Goal: Information Seeking & Learning: Learn about a topic

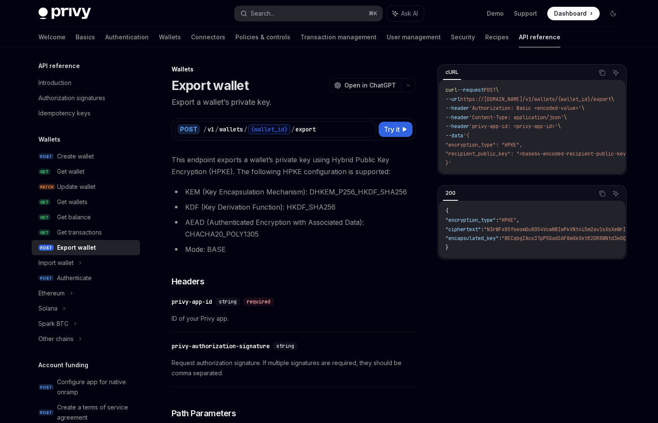
type textarea "*"
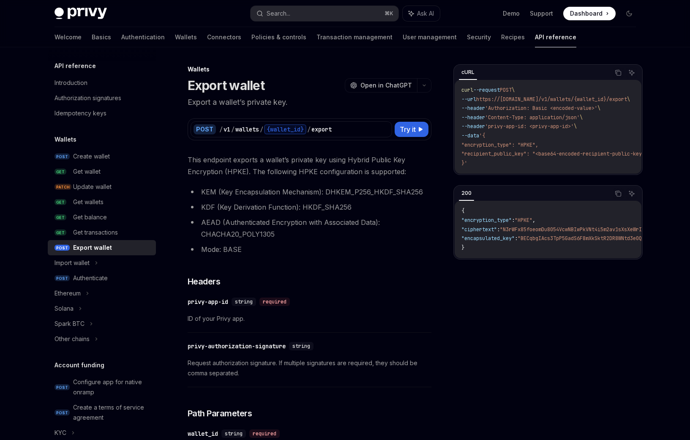
click at [275, 193] on li "KEM (Key Encapsulation Mechanism): DHKEM_P256_HKDF_SHA256" at bounding box center [309, 192] width 244 height 12
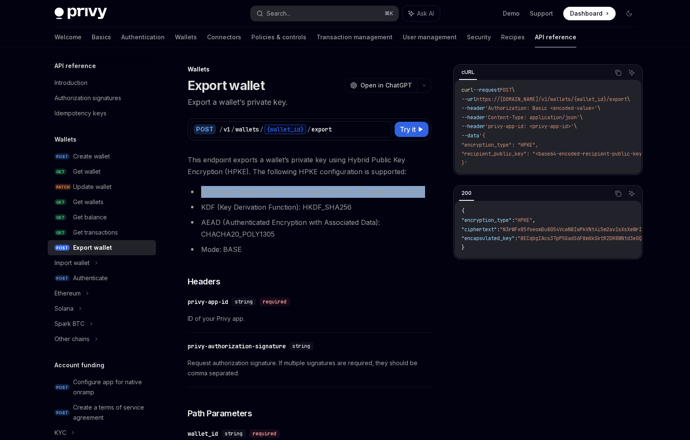
click at [275, 193] on li "KEM (Key Encapsulation Mechanism): DHKEM_P256_HKDF_SHA256" at bounding box center [309, 192] width 244 height 12
click at [372, 193] on li "KEM (Key Encapsulation Mechanism): DHKEM_P256_HKDF_SHA256" at bounding box center [309, 192] width 244 height 12
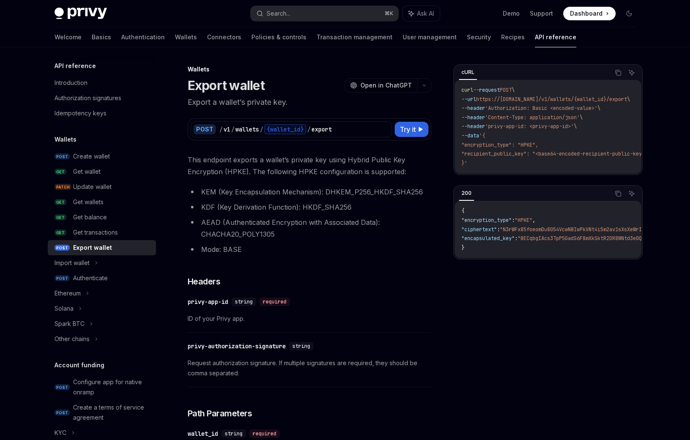
click at [398, 214] on ul "KEM (Key Encapsulation Mechanism): DHKEM_P256_HKDF_SHA256 KDF (Key Derivation F…" at bounding box center [309, 220] width 244 height 69
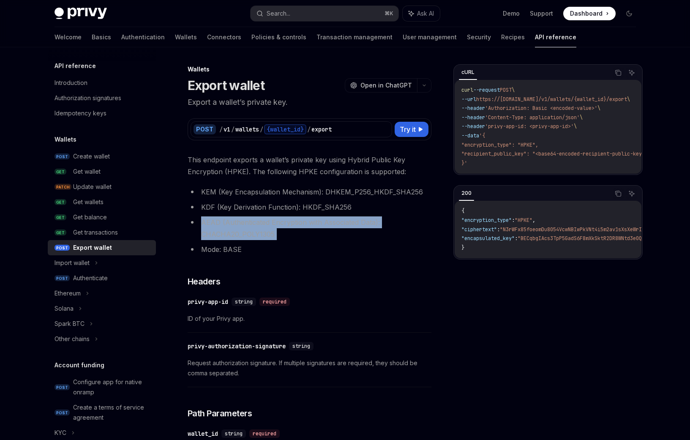
click at [398, 214] on ul "KEM (Key Encapsulation Mechanism): DHKEM_P256_HKDF_SHA256 KDF (Key Derivation F…" at bounding box center [309, 220] width 244 height 69
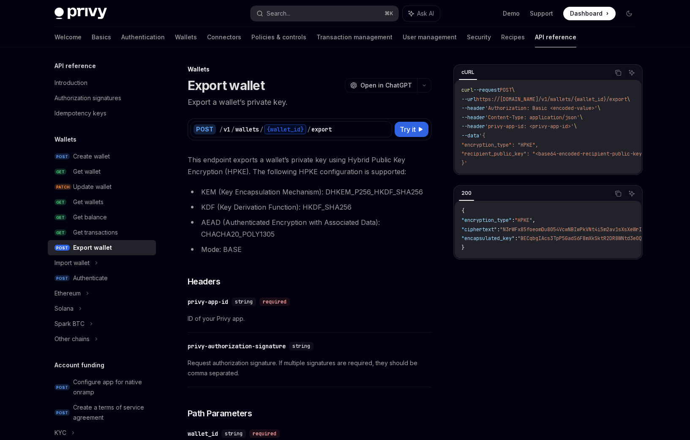
click at [380, 200] on ul "KEM (Key Encapsulation Mechanism): DHKEM_P256_HKDF_SHA256 KDF (Key Derivation F…" at bounding box center [309, 220] width 244 height 69
click at [373, 191] on li "KEM (Key Encapsulation Mechanism): DHKEM_P256_HKDF_SHA256" at bounding box center [309, 192] width 244 height 12
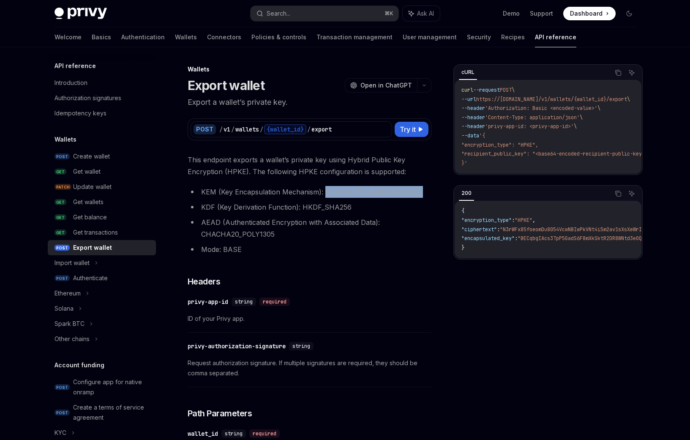
click at [370, 193] on li "KEM (Key Encapsulation Mechanism): DHKEM_P256_HKDF_SHA256" at bounding box center [309, 192] width 244 height 12
click at [391, 194] on li "KEM (Key Encapsulation Mechanism): DHKEM_P256_HKDF_SHA256" at bounding box center [309, 192] width 244 height 12
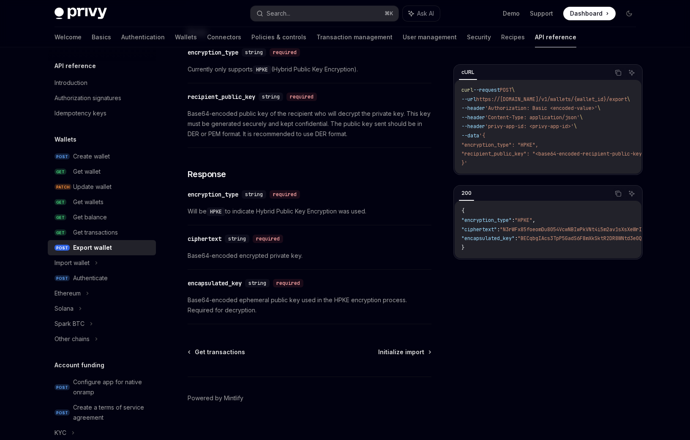
scroll to position [468, 0]
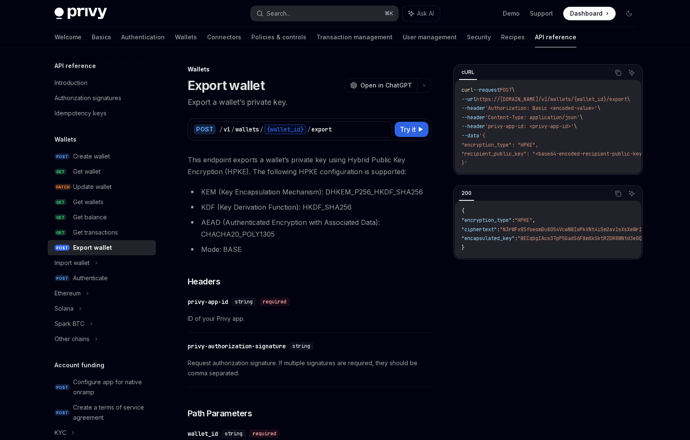
click at [96, 247] on div "Export wallet" at bounding box center [92, 247] width 39 height 10
click at [275, 188] on li "KEM (Key Encapsulation Mechanism): DHKEM_P256_HKDF_SHA256" at bounding box center [309, 192] width 244 height 12
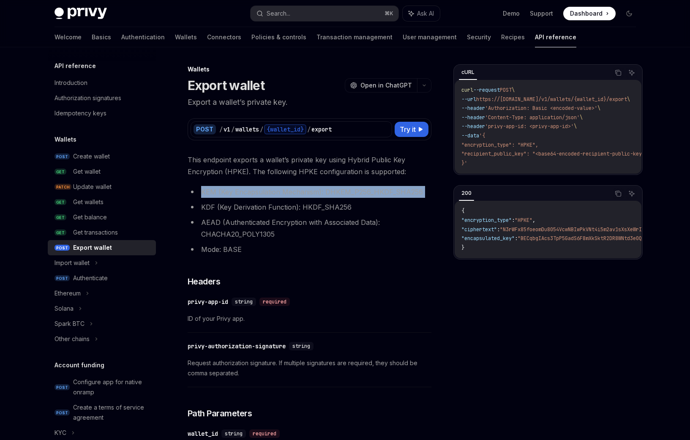
click at [275, 188] on li "KEM (Key Encapsulation Mechanism): DHKEM_P256_HKDF_SHA256" at bounding box center [309, 192] width 244 height 12
click at [296, 197] on li "KEM (Key Encapsulation Mechanism): DHKEM_P256_HKDF_SHA256" at bounding box center [309, 192] width 244 height 12
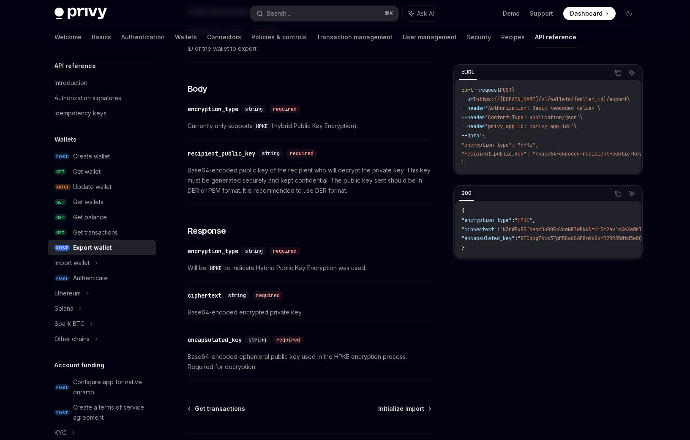
scroll to position [467, 0]
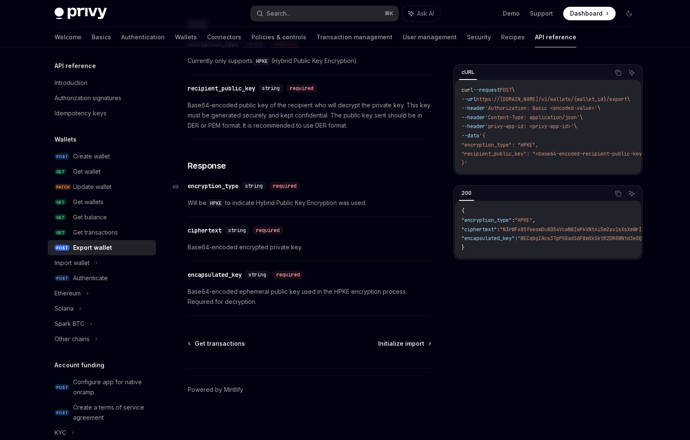
click at [219, 187] on div "encryption_type" at bounding box center [212, 186] width 51 height 8
click at [219, 187] on div "encryption_type" at bounding box center [212, 184] width 51 height 8
click at [217, 190] on div "​ encryption_type string required Will be HPKE to indicate Hybrid Public Key En…" at bounding box center [309, 195] width 244 height 40
click at [212, 229] on div "ciphertext" at bounding box center [204, 229] width 34 height 8
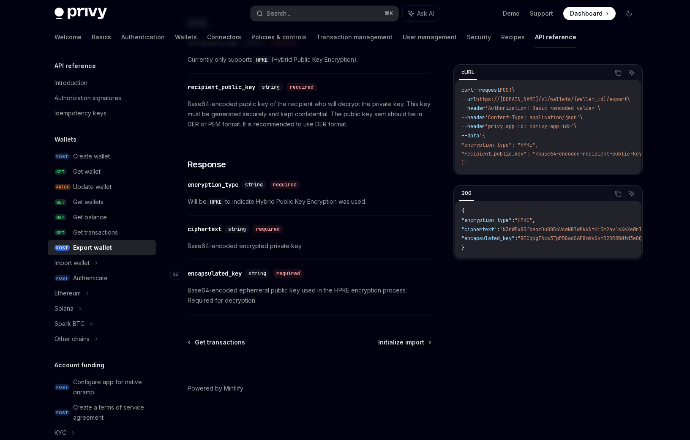
click at [222, 272] on div "encapsulated_key" at bounding box center [214, 273] width 54 height 8
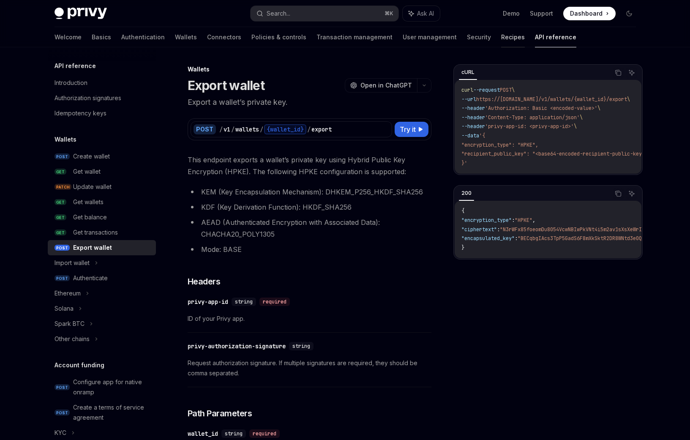
click at [501, 37] on link "Recipes" at bounding box center [513, 37] width 24 height 20
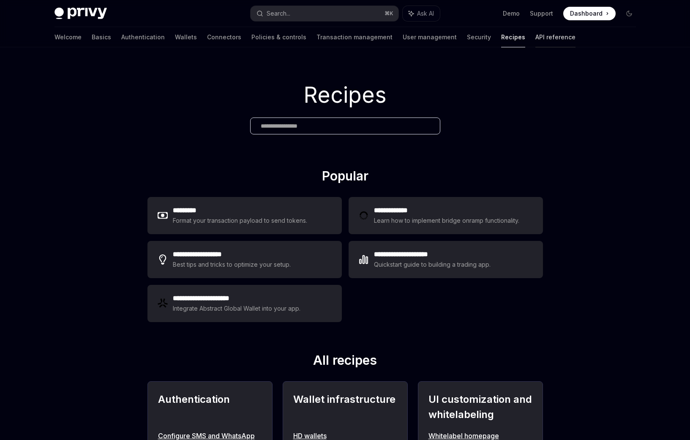
click at [535, 37] on link "API reference" at bounding box center [555, 37] width 40 height 20
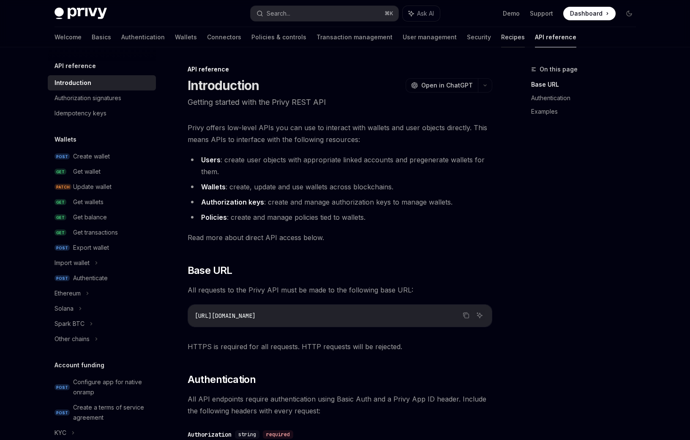
click at [470, 35] on div "Welcome Basics Authentication Wallets Connectors Policies & controls Transactio…" at bounding box center [315, 37] width 522 height 20
click at [501, 37] on link "Recipes" at bounding box center [513, 37] width 24 height 20
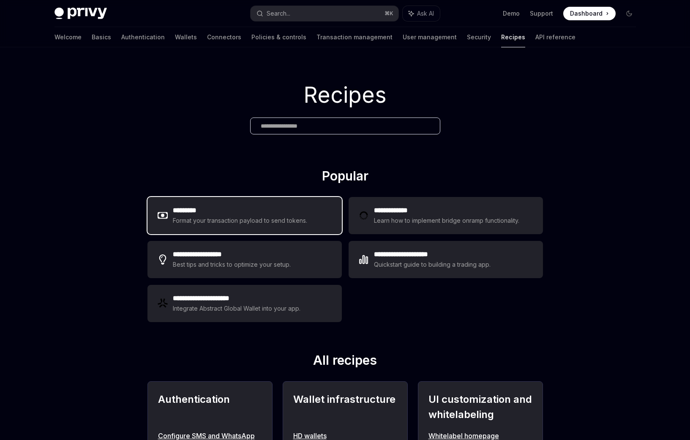
click at [283, 211] on h2 "*********" at bounding box center [240, 210] width 135 height 10
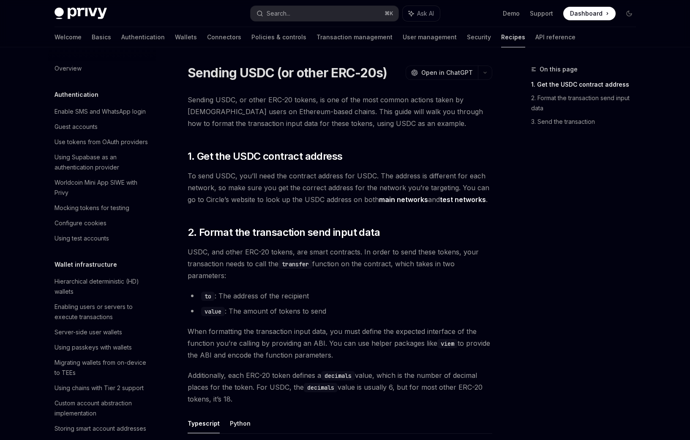
click at [501, 37] on link "Recipes" at bounding box center [513, 37] width 24 height 20
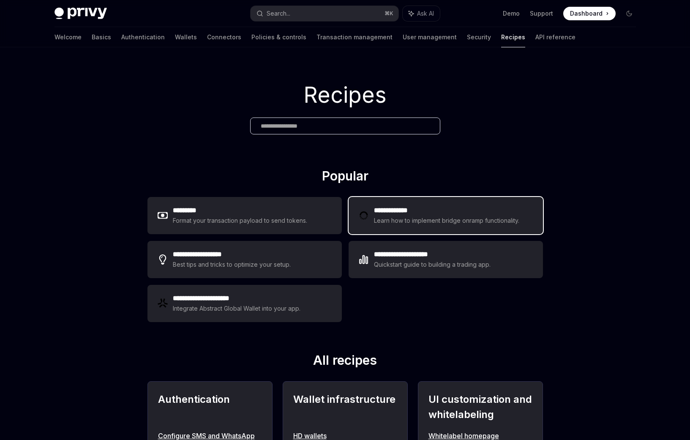
click at [443, 215] on h2 "**********" at bounding box center [448, 210] width 148 height 10
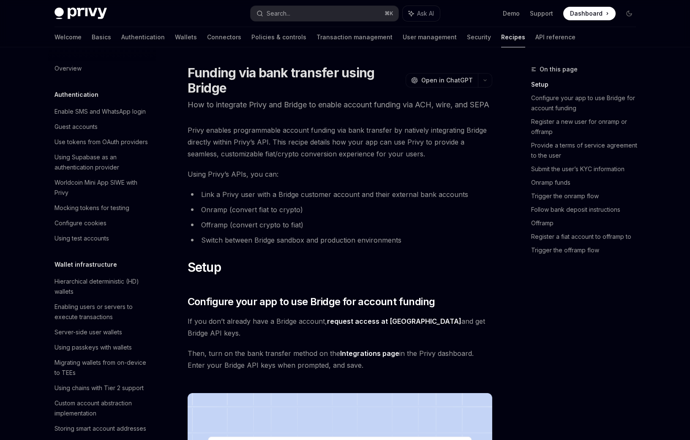
scroll to position [665, 0]
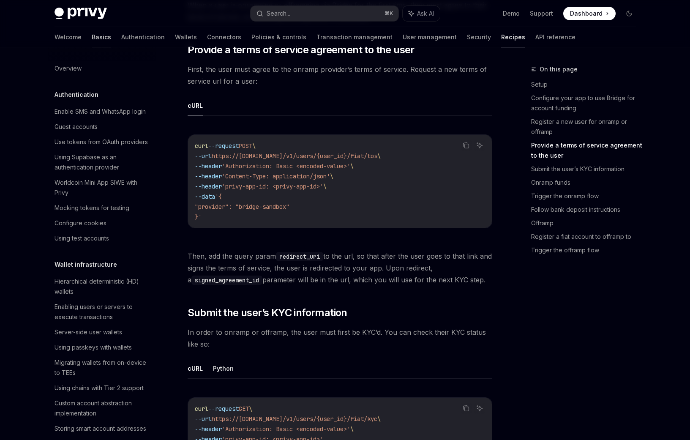
click at [92, 39] on link "Basics" at bounding box center [101, 37] width 19 height 20
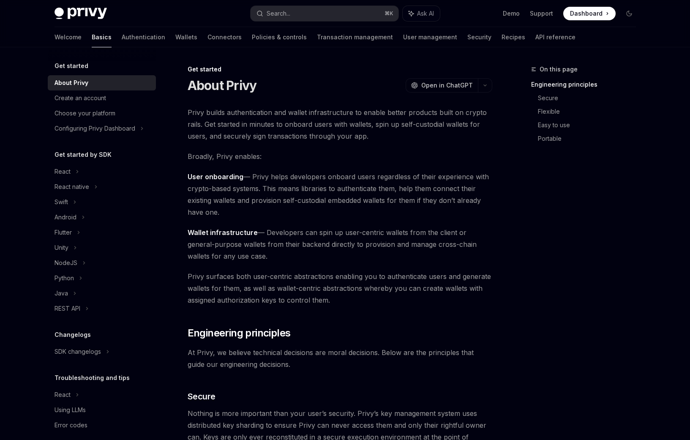
click at [90, 10] on img at bounding box center [80, 14] width 52 height 12
type textarea "*"
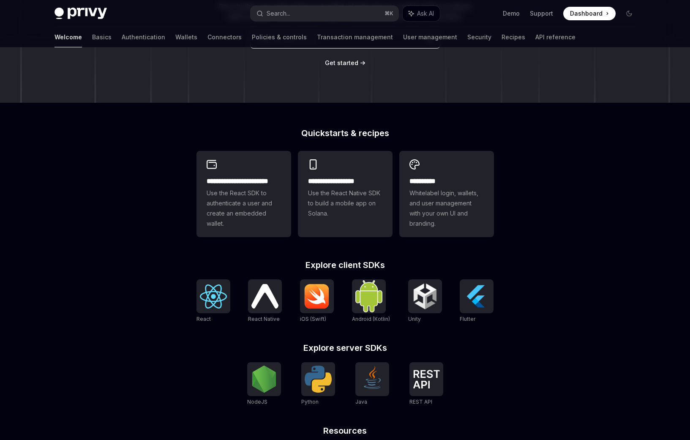
scroll to position [212, 0]
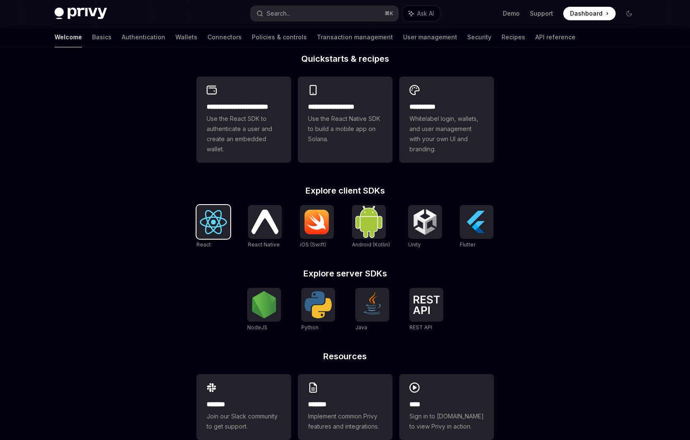
click at [198, 219] on div at bounding box center [213, 222] width 34 height 34
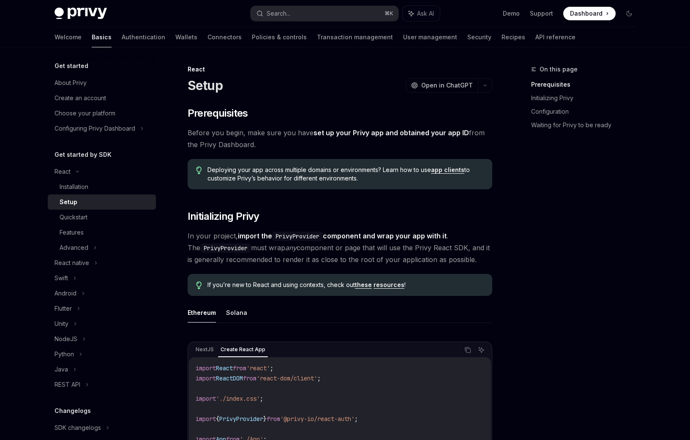
click at [65, 14] on img at bounding box center [80, 14] width 52 height 12
type textarea "*"
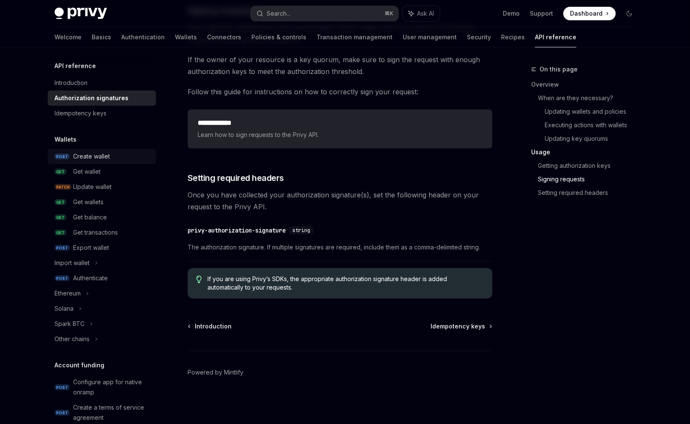
scroll to position [2, 0]
click at [121, 37] on link "Authentication" at bounding box center [142, 37] width 43 height 20
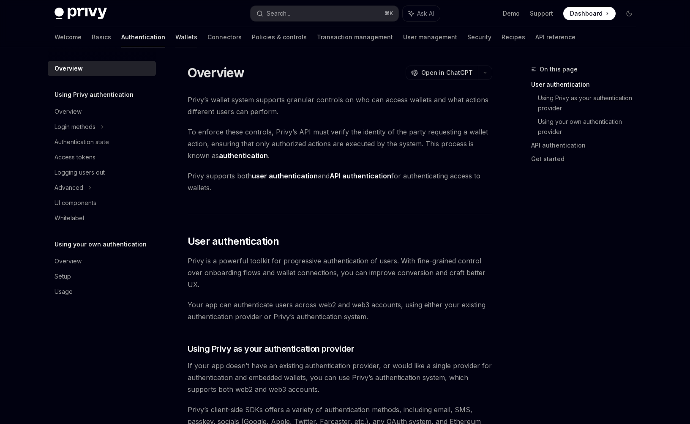
click at [175, 33] on link "Wallets" at bounding box center [186, 37] width 22 height 20
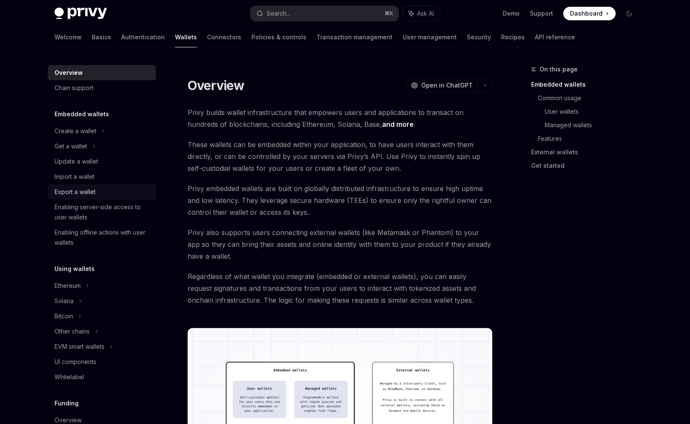
click at [119, 193] on div "Export a wallet" at bounding box center [102, 192] width 96 height 10
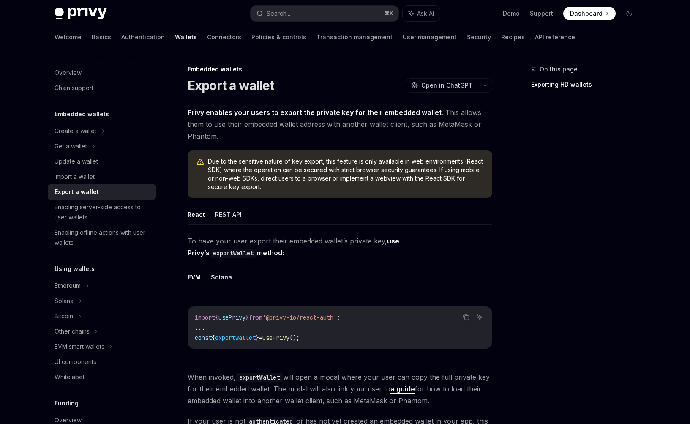
click at [231, 215] on button "REST API" at bounding box center [228, 214] width 27 height 20
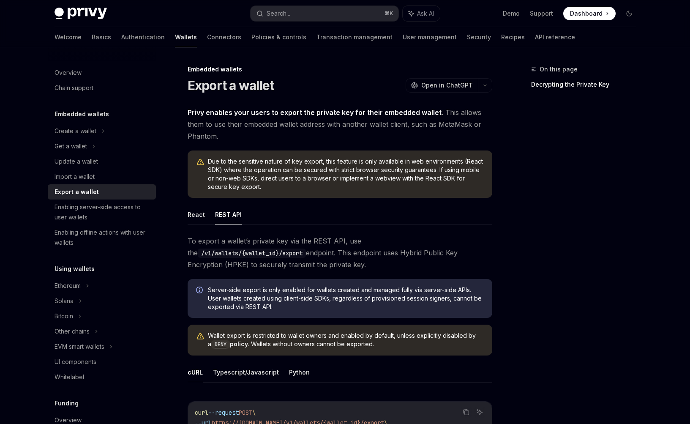
click at [204, 215] on ul "React REST API" at bounding box center [339, 214] width 304 height 20
click at [199, 215] on button "React" at bounding box center [195, 214] width 17 height 20
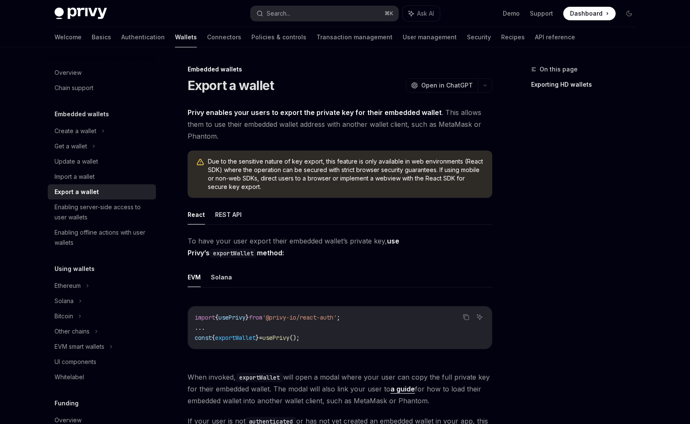
click at [303, 244] on span "To have your user export their embedded wallet’s private key, use Privy’s expor…" at bounding box center [339, 247] width 304 height 24
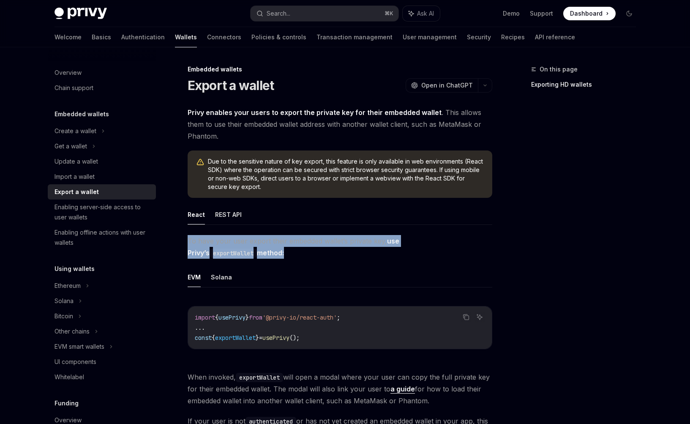
click at [303, 244] on span "To have your user export their embedded wallet’s private key, use Privy’s expor…" at bounding box center [339, 247] width 304 height 24
click at [348, 249] on span "To have your user export their embedded wallet’s private key, use Privy’s expor…" at bounding box center [339, 247] width 304 height 24
click at [239, 253] on span "To have your user export their embedded wallet’s private key, use Privy’s expor…" at bounding box center [339, 247] width 304 height 24
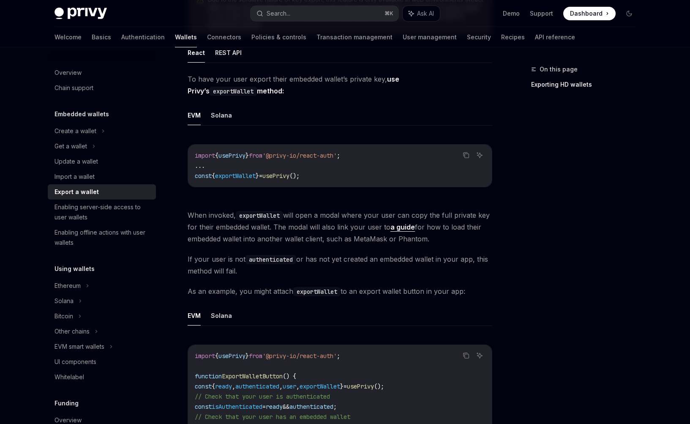
scroll to position [235, 0]
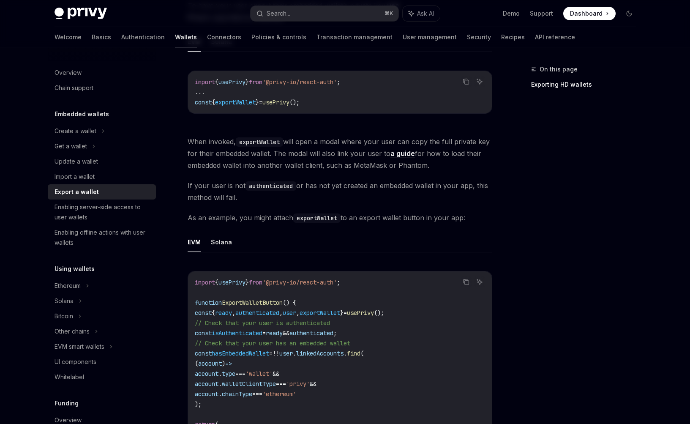
click at [343, 352] on span "linkedAccounts" at bounding box center [319, 353] width 47 height 8
click at [356, 369] on code "import { usePrivy } from '@privy-io/react-auth' ; function ExportWalletButton (…" at bounding box center [340, 378] width 290 height 203
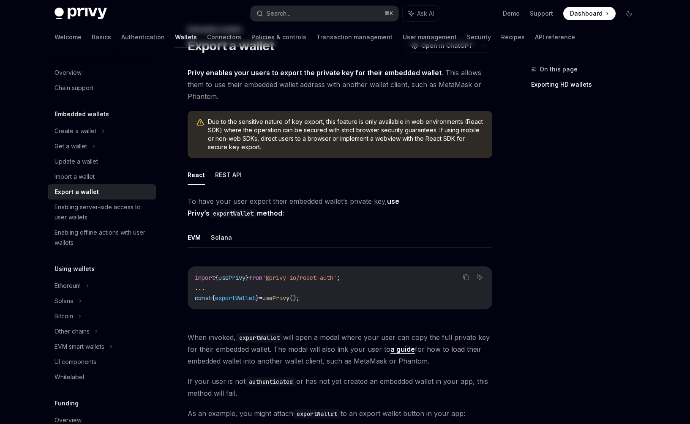
scroll to position [0, 0]
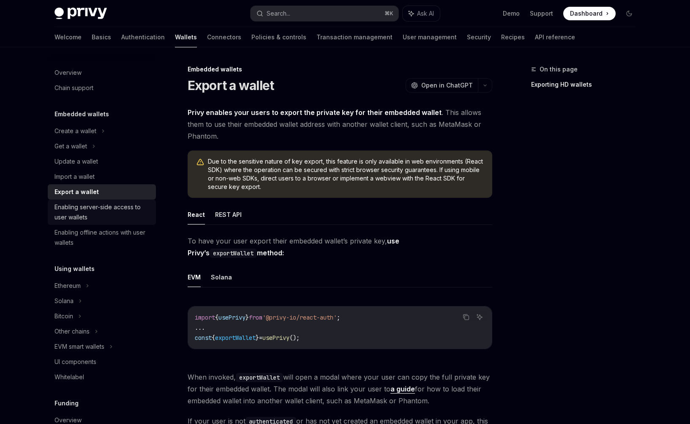
click at [122, 218] on div "Enabling server-side access to user wallets" at bounding box center [102, 212] width 96 height 20
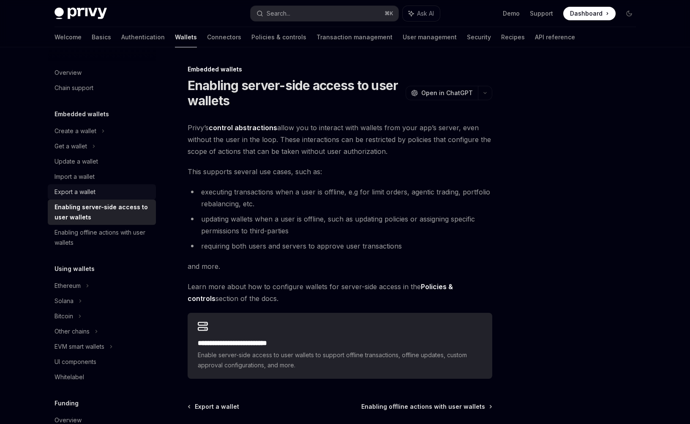
click at [112, 189] on div "Export a wallet" at bounding box center [102, 192] width 96 height 10
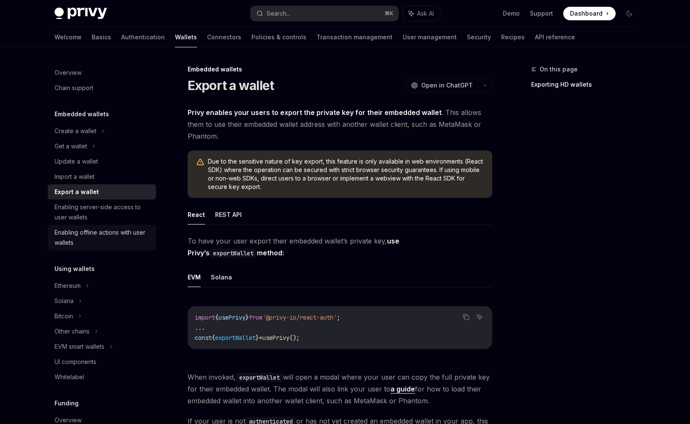
click at [120, 232] on div "Enabling offline actions with user wallets" at bounding box center [102, 237] width 96 height 20
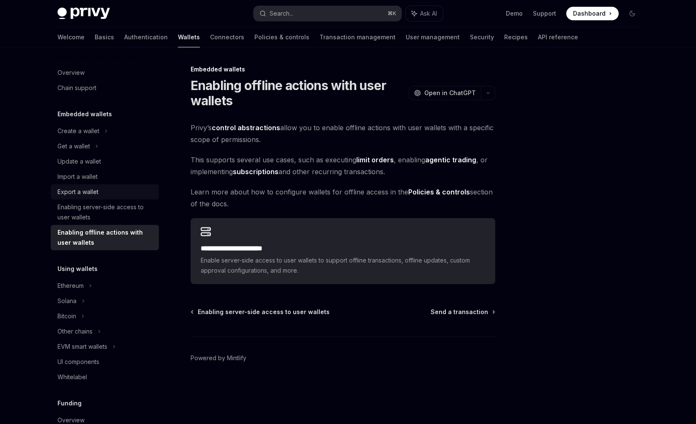
click at [101, 195] on div "Export a wallet" at bounding box center [105, 192] width 96 height 10
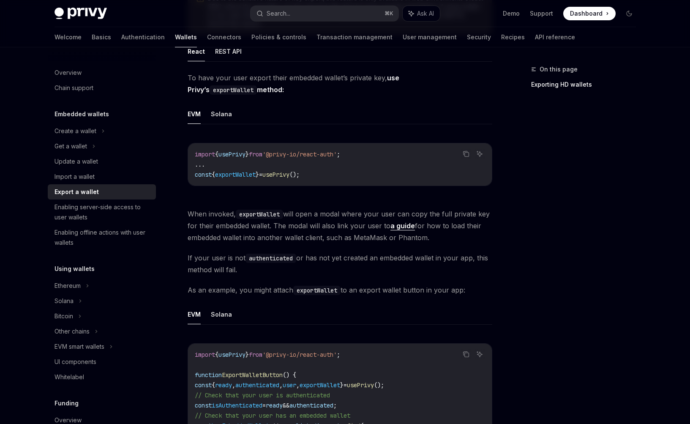
scroll to position [730, 0]
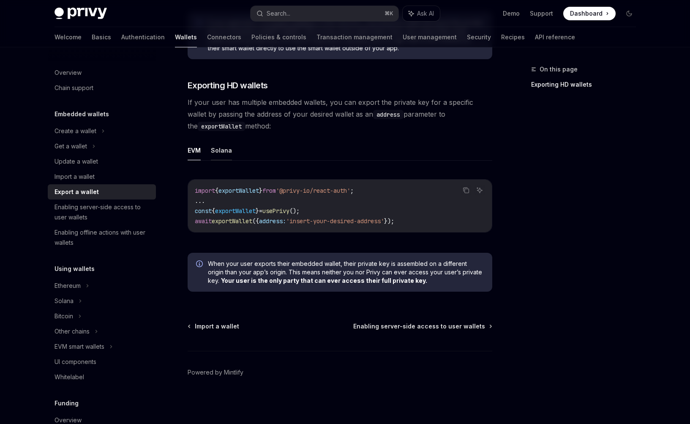
click at [224, 157] on button "Solana" at bounding box center [221, 150] width 21 height 20
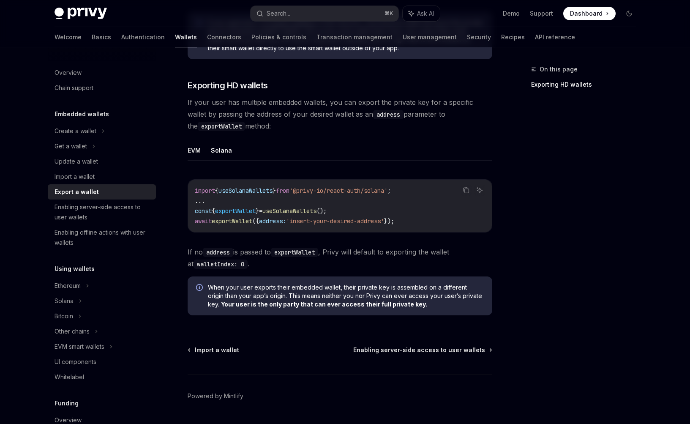
click at [189, 157] on button "EVM" at bounding box center [193, 150] width 13 height 20
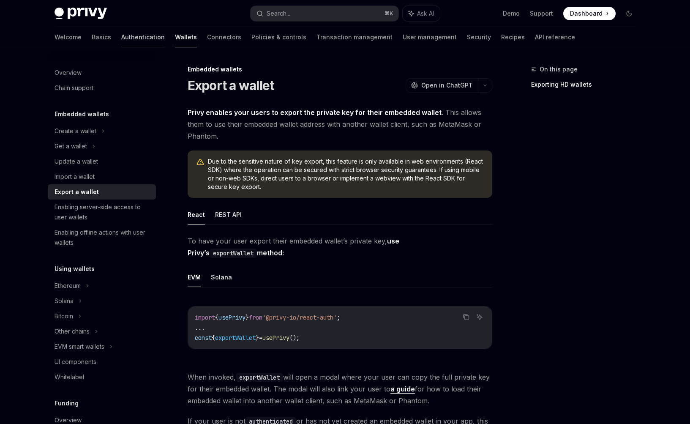
click at [121, 37] on link "Authentication" at bounding box center [142, 37] width 43 height 20
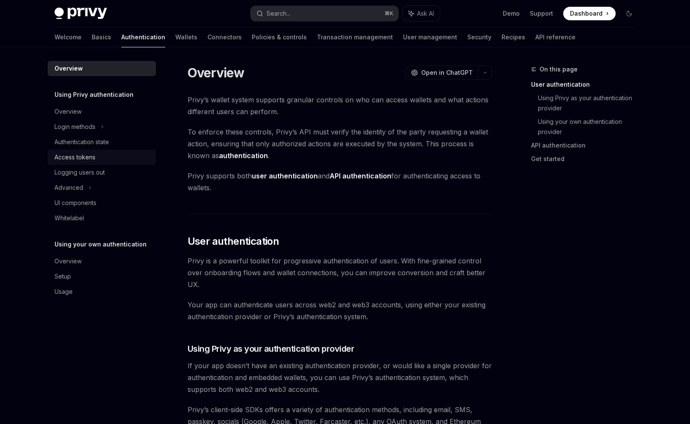
click at [123, 156] on div "Access tokens" at bounding box center [102, 157] width 96 height 10
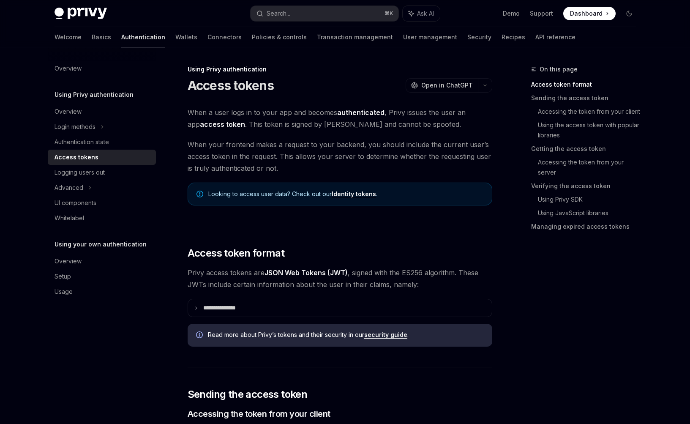
click at [295, 157] on span "When your frontend makes a request to your backend, you should include the curr…" at bounding box center [339, 156] width 304 height 35
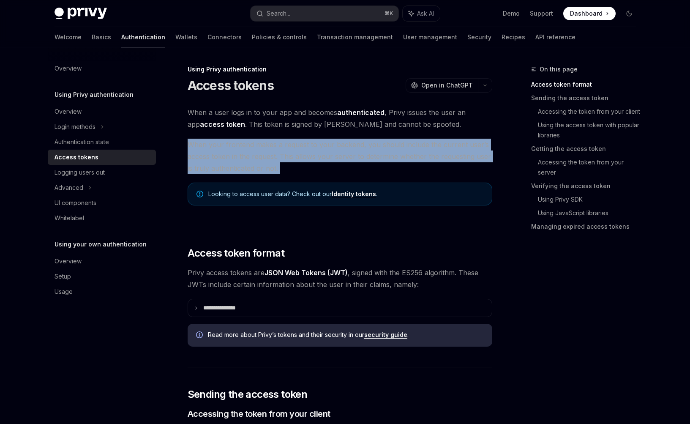
click at [295, 157] on span "When your frontend makes a request to your backend, you should include the curr…" at bounding box center [339, 156] width 304 height 35
click at [335, 162] on span "When your frontend makes a request to your backend, you should include the curr…" at bounding box center [339, 156] width 304 height 35
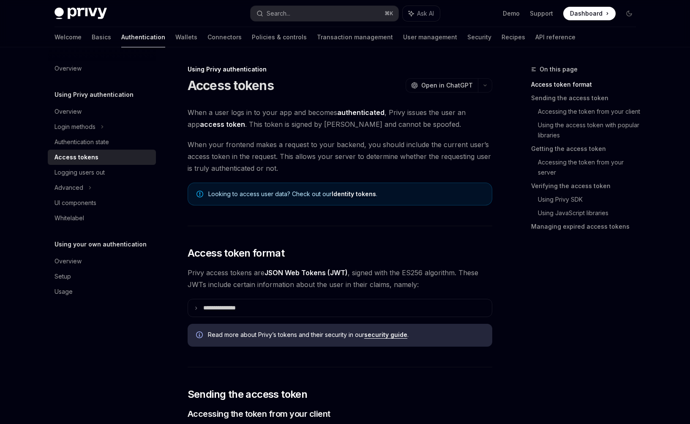
click at [335, 162] on span "When your frontend makes a request to your backend, you should include the curr…" at bounding box center [339, 156] width 304 height 35
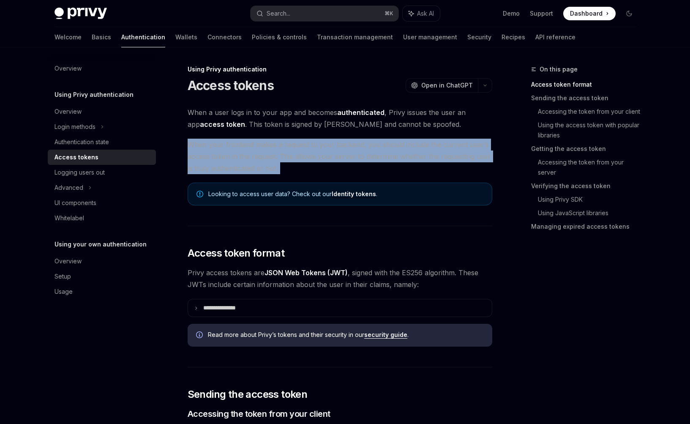
click at [335, 162] on span "When your frontend makes a request to your backend, you should include the curr…" at bounding box center [339, 156] width 304 height 35
click at [302, 165] on span "When your frontend makes a request to your backend, you should include the curr…" at bounding box center [339, 156] width 304 height 35
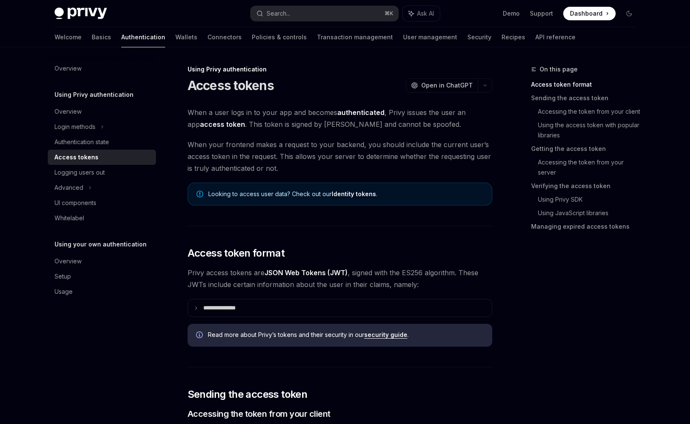
click at [302, 165] on span "When your frontend makes a request to your backend, you should include the curr…" at bounding box center [339, 156] width 304 height 35
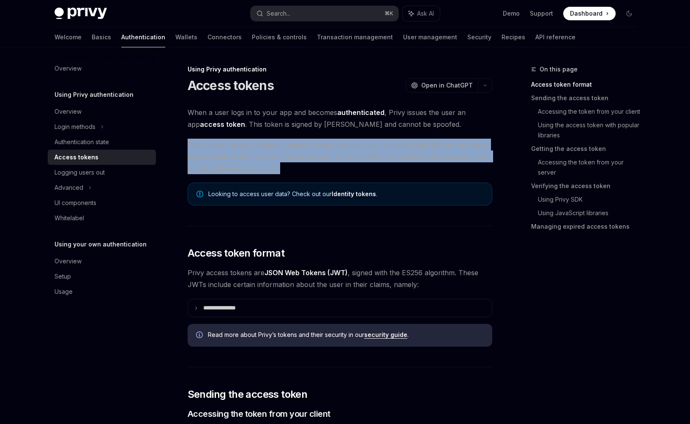
click at [302, 165] on span "When your frontend makes a request to your backend, you should include the curr…" at bounding box center [339, 156] width 304 height 35
click at [309, 160] on span "When your frontend makes a request to your backend, you should include the curr…" at bounding box center [339, 156] width 304 height 35
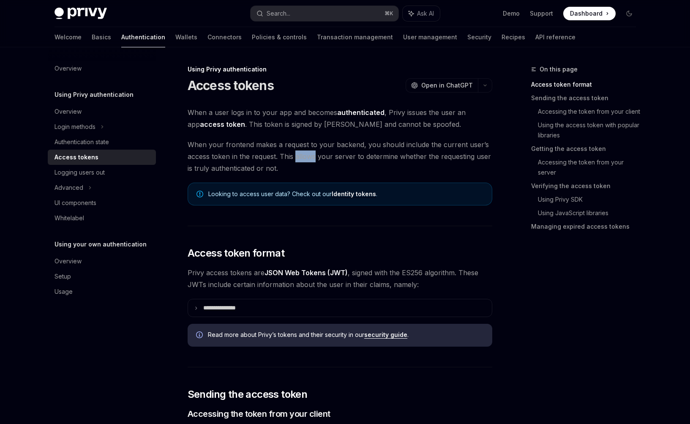
click at [309, 160] on span "When your frontend makes a request to your backend, you should include the curr…" at bounding box center [339, 156] width 304 height 35
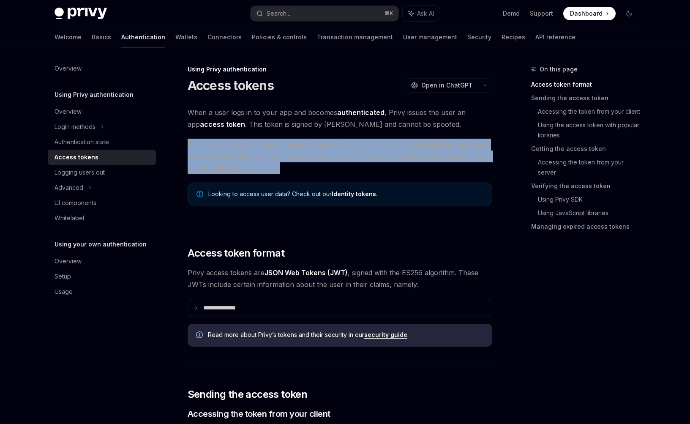
click at [309, 160] on span "When your frontend makes a request to your backend, you should include the curr…" at bounding box center [339, 156] width 304 height 35
click at [288, 167] on span "When your frontend makes a request to your backend, you should include the curr…" at bounding box center [339, 156] width 304 height 35
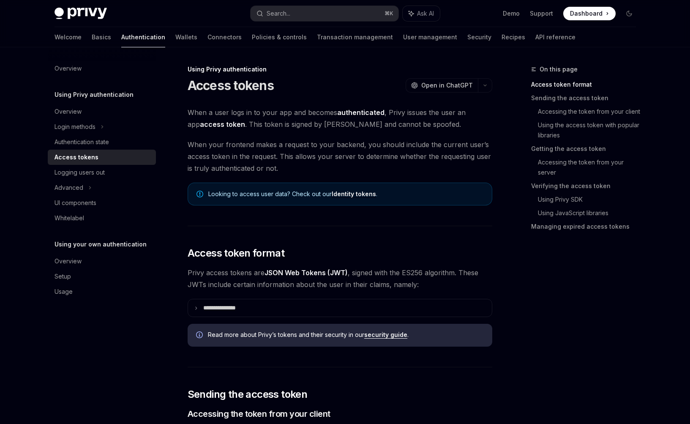
click at [288, 167] on span "When your frontend makes a request to your backend, you should include the curr…" at bounding box center [339, 156] width 304 height 35
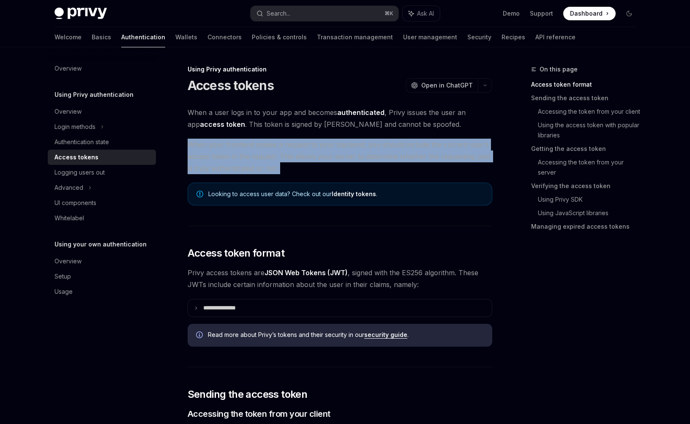
click at [288, 167] on span "When your frontend makes a request to your backend, you should include the curr…" at bounding box center [339, 156] width 304 height 35
click at [300, 159] on span "When your frontend makes a request to your backend, you should include the curr…" at bounding box center [339, 156] width 304 height 35
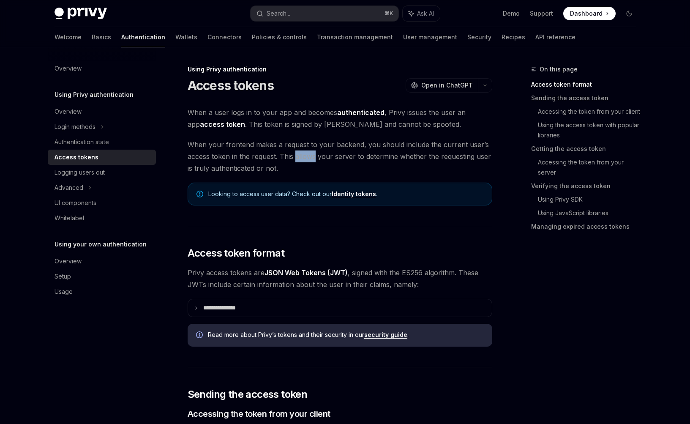
click at [300, 159] on span "When your frontend makes a request to your backend, you should include the curr…" at bounding box center [339, 156] width 304 height 35
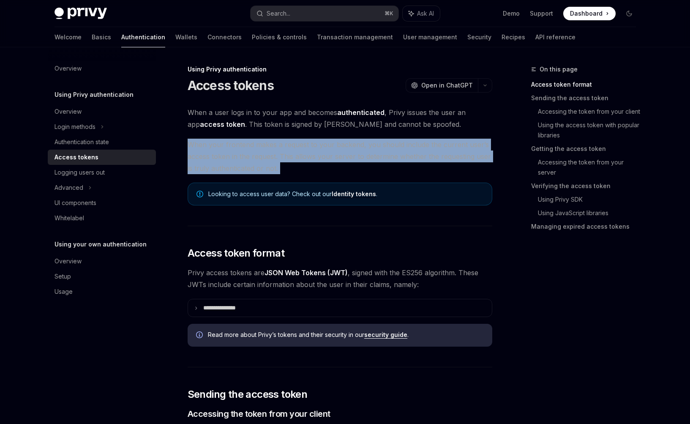
click at [300, 159] on span "When your frontend makes a request to your backend, you should include the curr…" at bounding box center [339, 156] width 304 height 35
click at [335, 163] on span "When your frontend makes a request to your backend, you should include the curr…" at bounding box center [339, 156] width 304 height 35
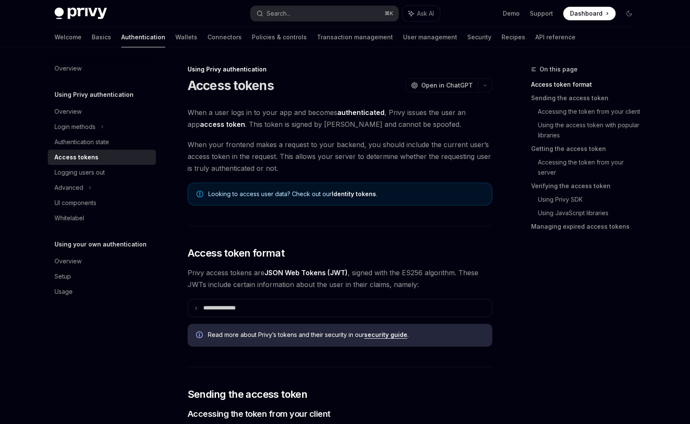
click at [335, 163] on span "When your frontend makes a request to your backend, you should include the curr…" at bounding box center [339, 156] width 304 height 35
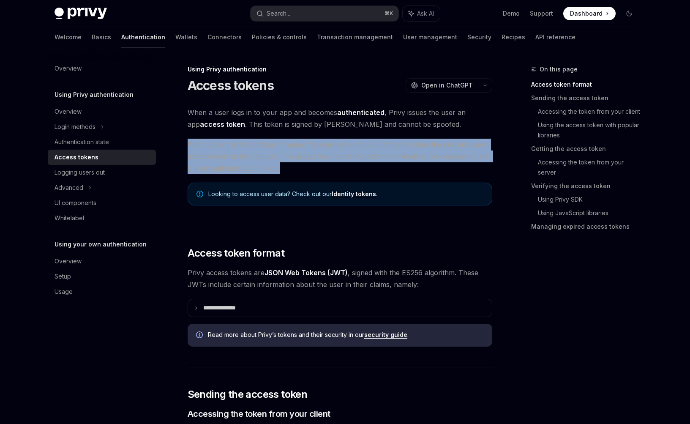
click at [335, 163] on span "When your frontend makes a request to your backend, you should include the curr…" at bounding box center [339, 156] width 304 height 35
click at [384, 167] on span "When your frontend makes a request to your backend, you should include the curr…" at bounding box center [339, 156] width 304 height 35
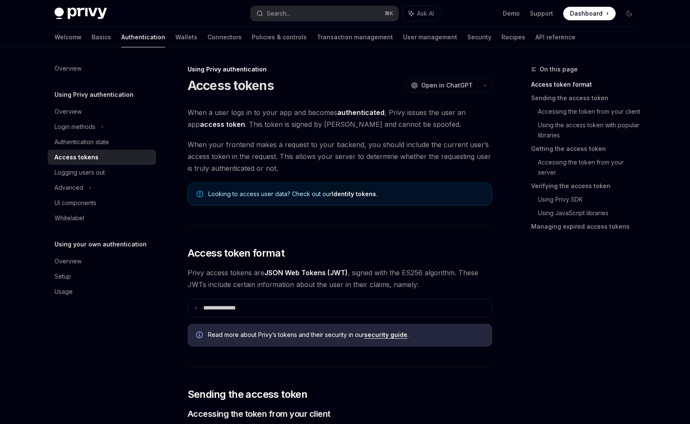
click at [384, 167] on span "When your frontend makes a request to your backend, you should include the curr…" at bounding box center [339, 156] width 304 height 35
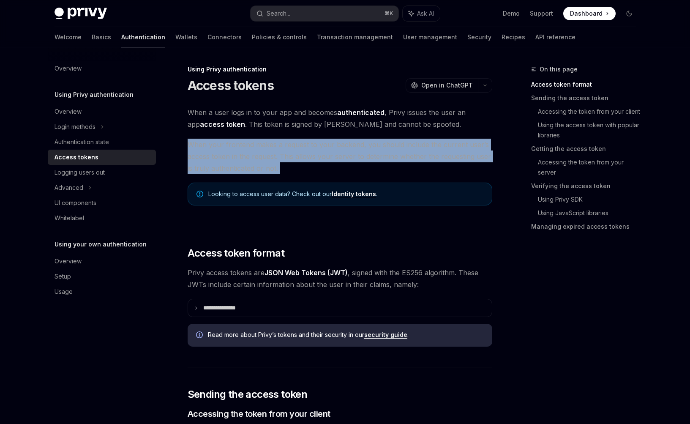
click at [384, 167] on span "When your frontend makes a request to your backend, you should include the curr…" at bounding box center [339, 156] width 304 height 35
click at [412, 165] on span "When your frontend makes a request to your backend, you should include the curr…" at bounding box center [339, 156] width 304 height 35
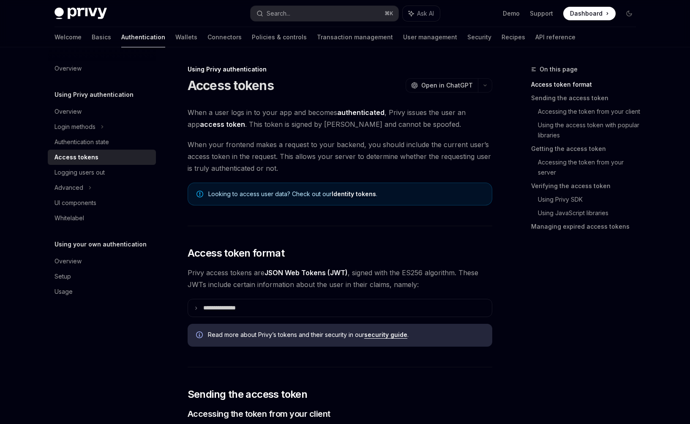
click at [412, 165] on span "When your frontend makes a request to your backend, you should include the curr…" at bounding box center [339, 156] width 304 height 35
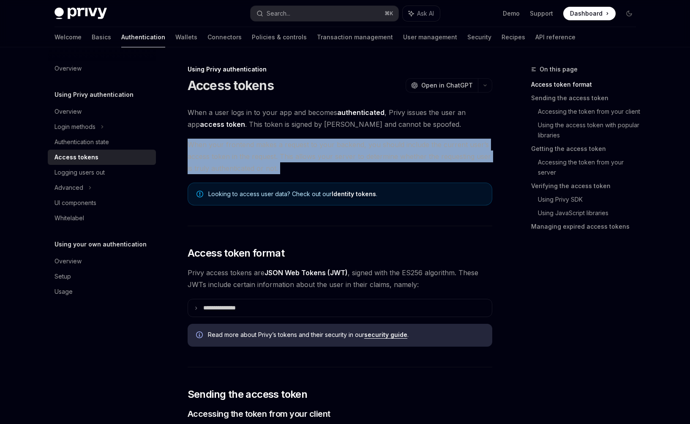
click at [412, 165] on span "When your frontend makes a request to your backend, you should include the curr…" at bounding box center [339, 156] width 304 height 35
click at [420, 163] on span "When your frontend makes a request to your backend, you should include the curr…" at bounding box center [339, 156] width 304 height 35
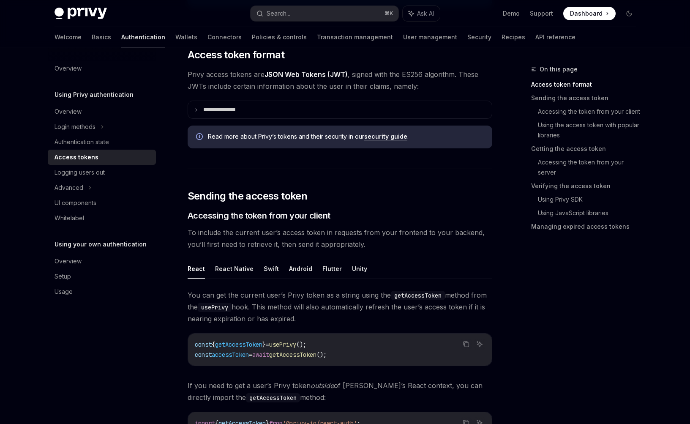
scroll to position [255, 0]
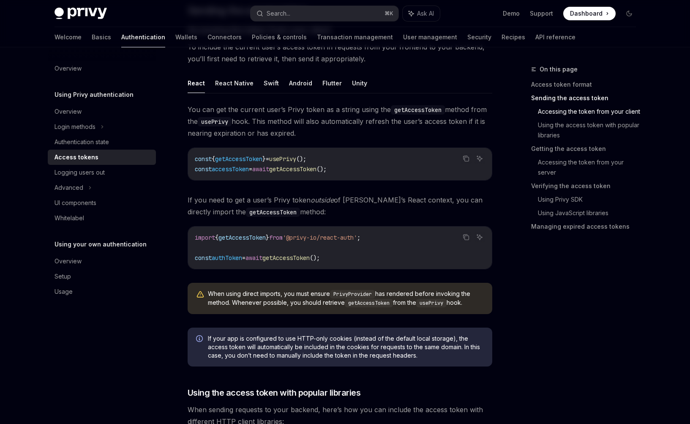
click at [584, 95] on link "Sending the access token" at bounding box center [586, 98] width 111 height 14
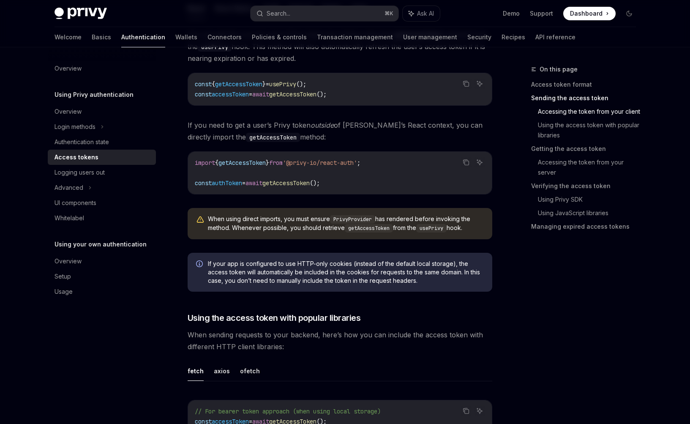
scroll to position [548, 0]
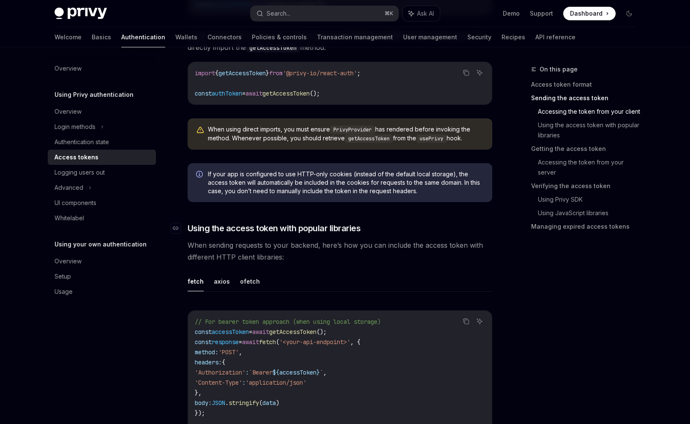
click at [279, 229] on span "Using the access token with popular libraries" at bounding box center [273, 228] width 173 height 12
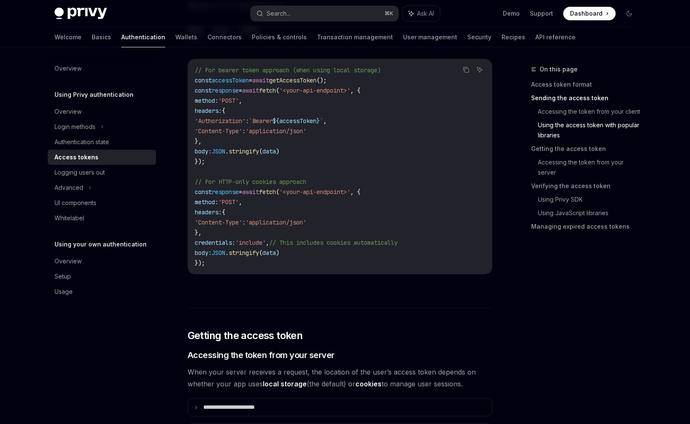
scroll to position [888, 0]
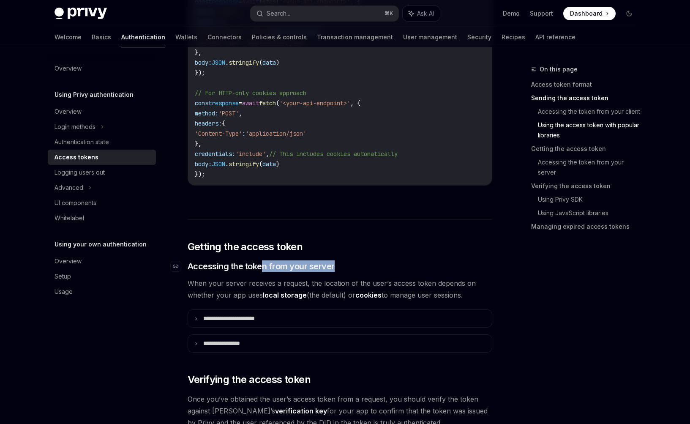
drag, startPoint x: 264, startPoint y: 268, endPoint x: 369, endPoint y: 265, distance: 105.2
click at [369, 265] on h3 "​ Accessing the token from your server" at bounding box center [339, 266] width 304 height 12
click at [359, 269] on h3 "​ Accessing the token from your server" at bounding box center [339, 266] width 304 height 12
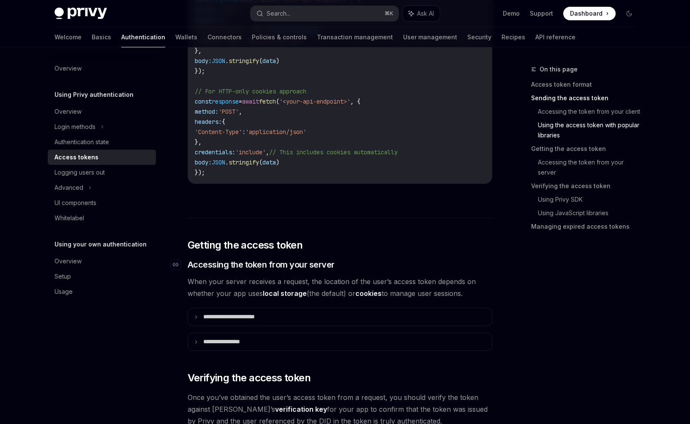
scroll to position [902, 0]
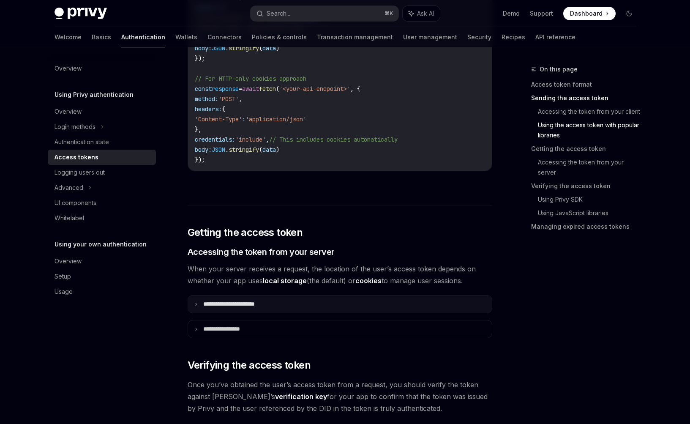
click at [312, 307] on summary "**********" at bounding box center [340, 303] width 304 height 17
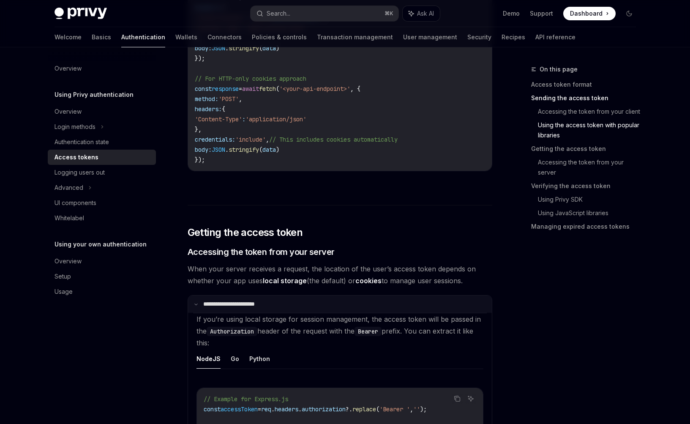
click at [316, 304] on summary "**********" at bounding box center [340, 303] width 304 height 17
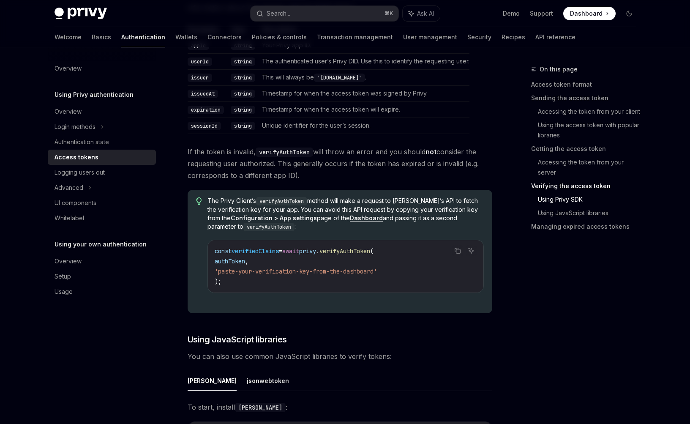
scroll to position [1535, 0]
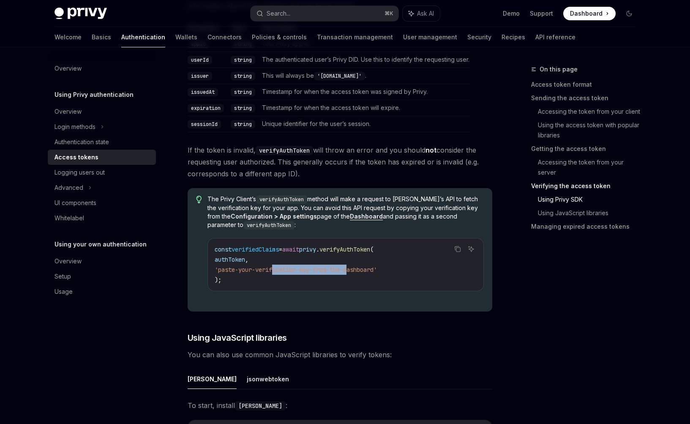
drag, startPoint x: 275, startPoint y: 269, endPoint x: 355, endPoint y: 269, distance: 79.8
click at [355, 269] on span "'paste-your-verification-key-from-the-dashboard'" at bounding box center [296, 270] width 162 height 8
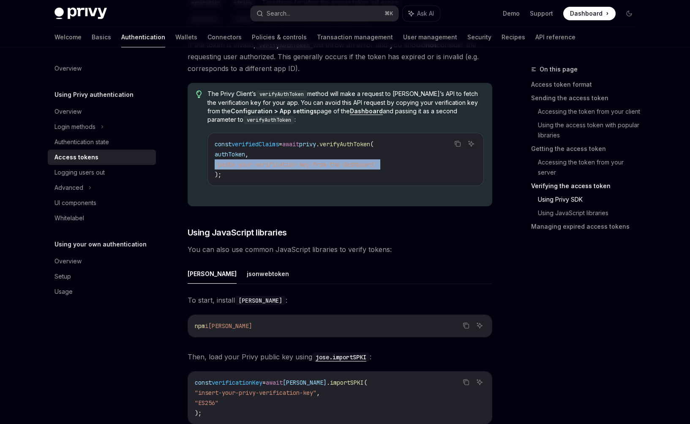
click at [568, 200] on link "Using Privy SDK" at bounding box center [590, 200] width 105 height 14
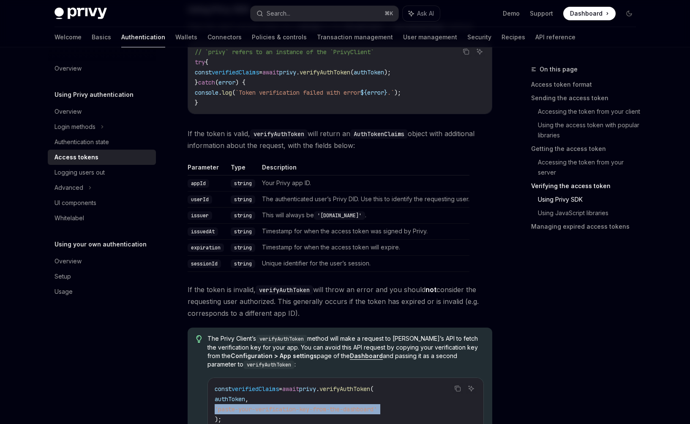
scroll to position [1334, 0]
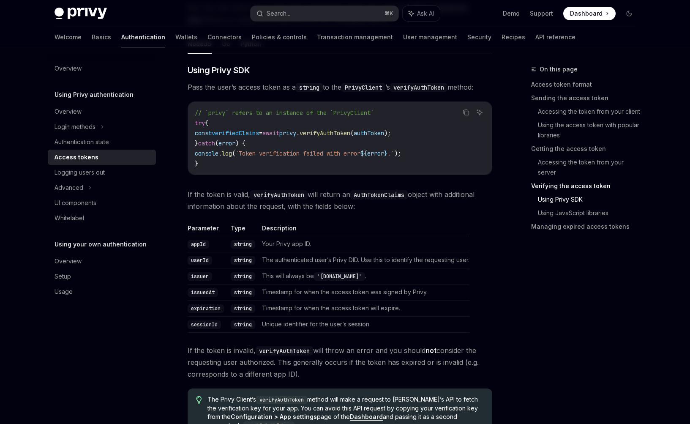
click at [568, 200] on link "Using Privy SDK" at bounding box center [590, 200] width 105 height 14
click at [568, 230] on link "Managing expired access tokens" at bounding box center [586, 227] width 111 height 14
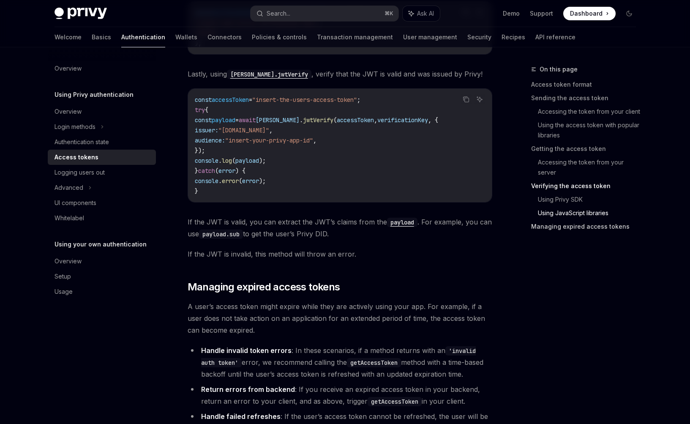
scroll to position [2145, 0]
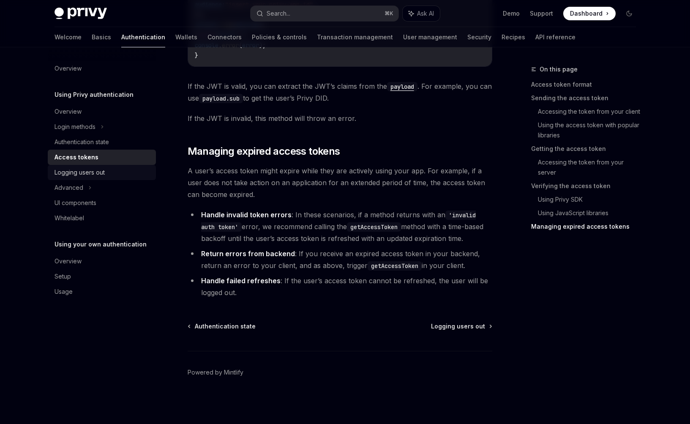
click at [108, 172] on div "Logging users out" at bounding box center [102, 172] width 96 height 10
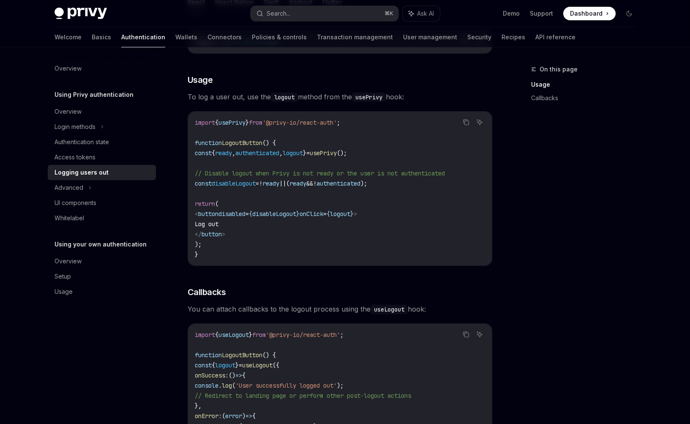
scroll to position [164, 0]
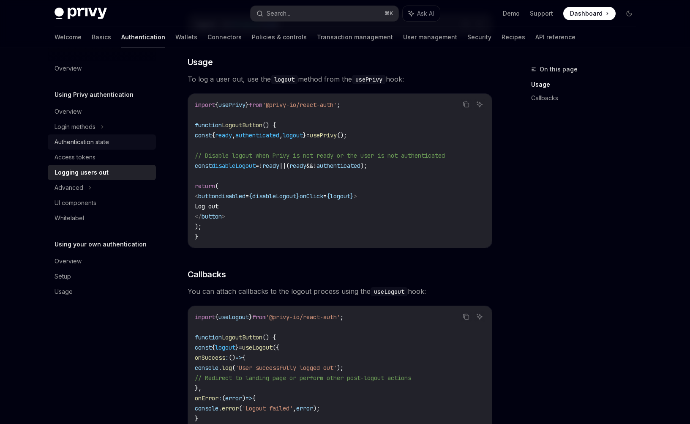
click at [91, 141] on div "Authentication state" at bounding box center [81, 142] width 54 height 10
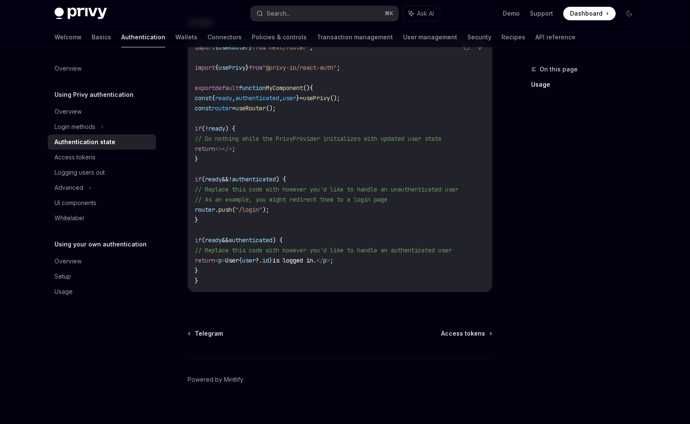
scroll to position [292, 0]
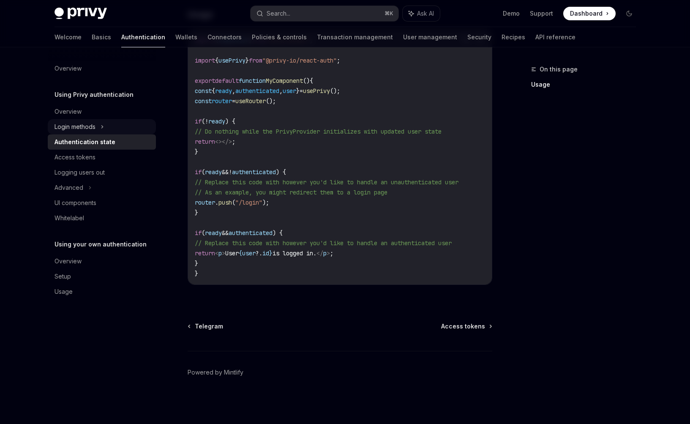
click at [104, 125] on div "Login methods" at bounding box center [102, 126] width 108 height 15
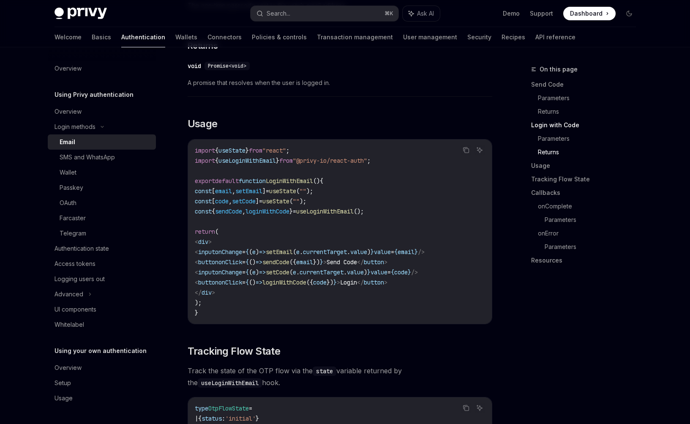
click at [555, 128] on link "Login with Code" at bounding box center [586, 125] width 111 height 14
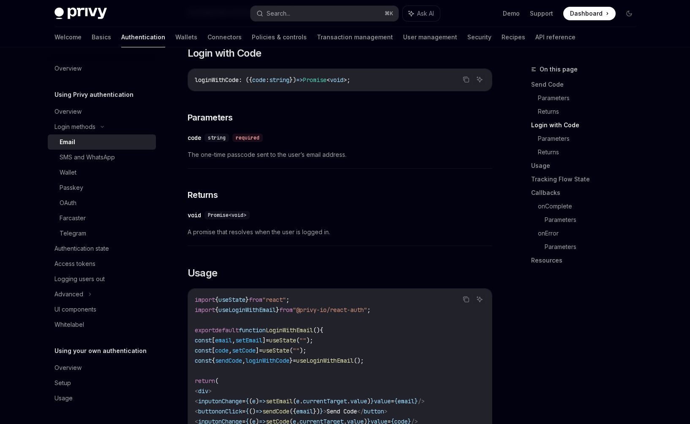
scroll to position [484, 0]
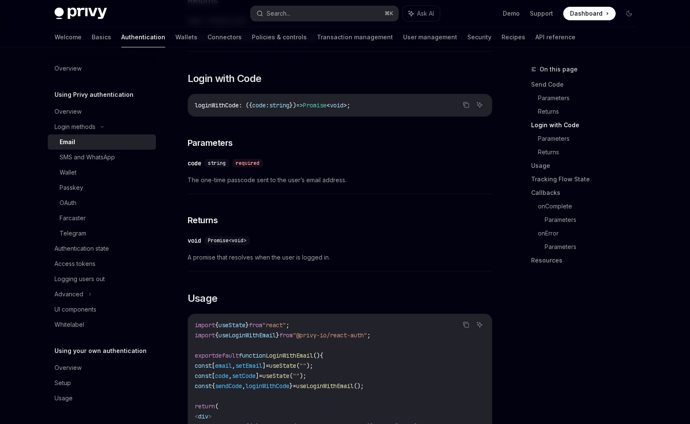
click at [555, 128] on link "Login with Code" at bounding box center [586, 125] width 111 height 14
click at [552, 82] on link "Send Code" at bounding box center [586, 85] width 111 height 14
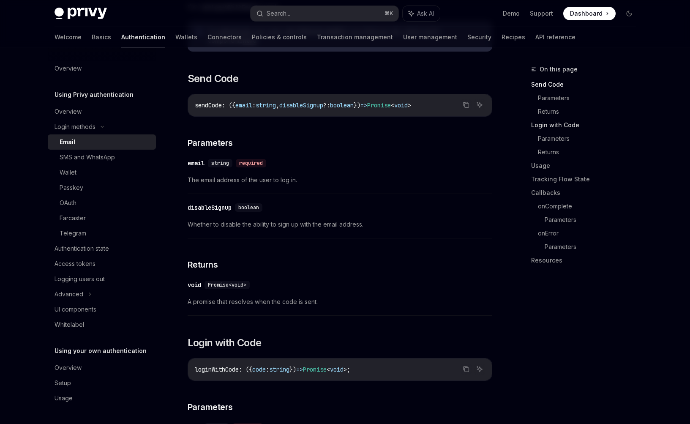
click at [550, 123] on link "Login with Code" at bounding box center [586, 125] width 111 height 14
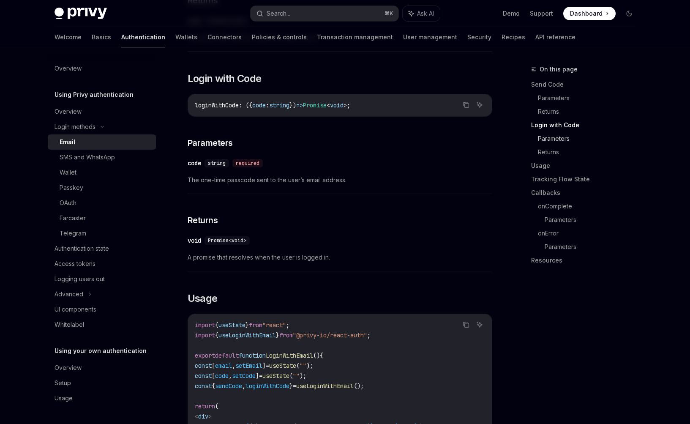
click at [548, 132] on link "Parameters" at bounding box center [590, 139] width 105 height 14
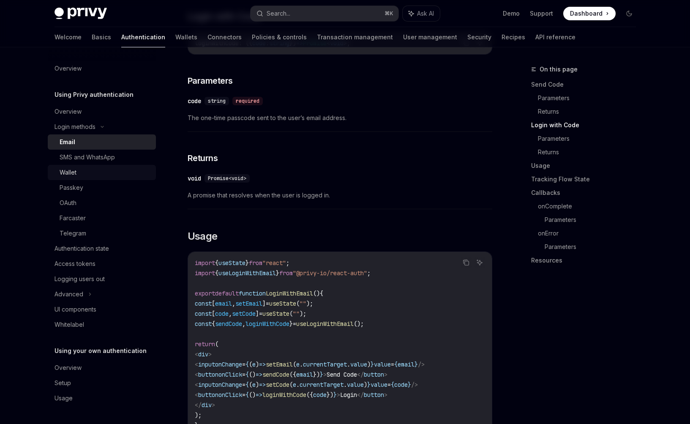
scroll to position [549, 0]
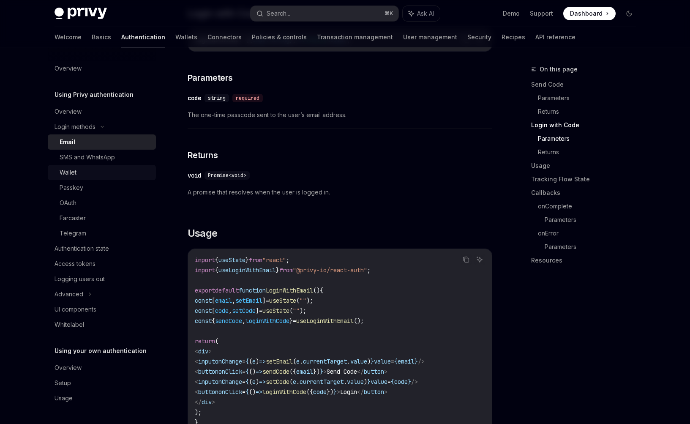
click at [92, 168] on div "Wallet" at bounding box center [105, 172] width 91 height 10
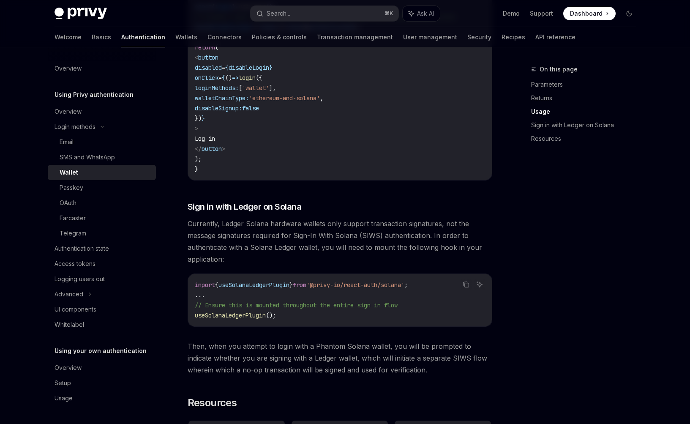
scroll to position [623, 0]
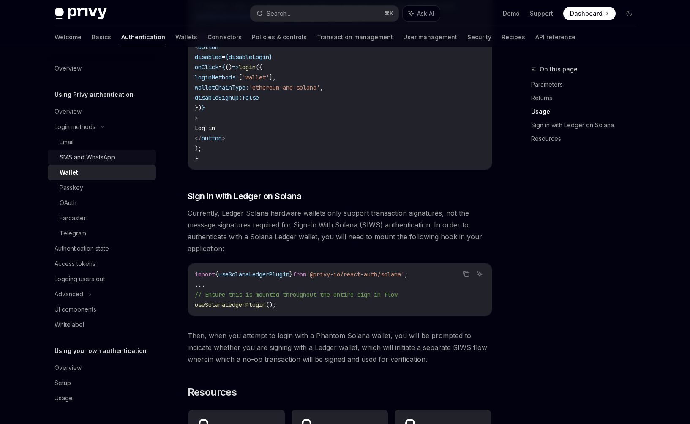
click at [111, 160] on div "SMS and WhatsApp" at bounding box center [87, 157] width 55 height 10
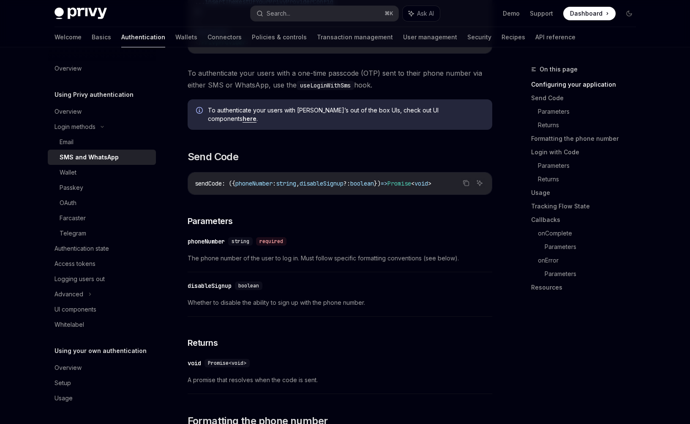
scroll to position [376, 0]
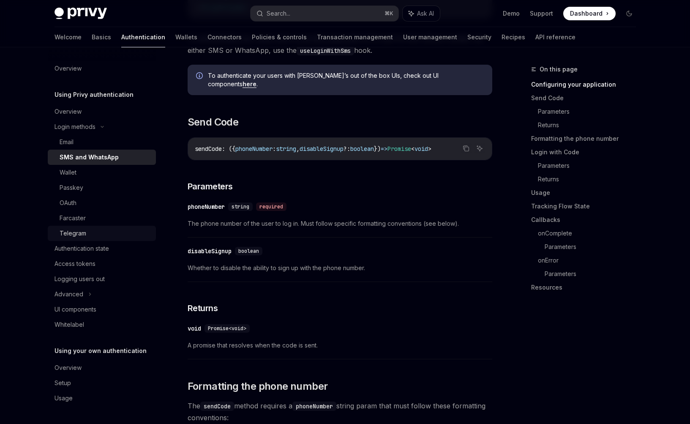
click at [82, 231] on div "Telegram" at bounding box center [73, 233] width 27 height 10
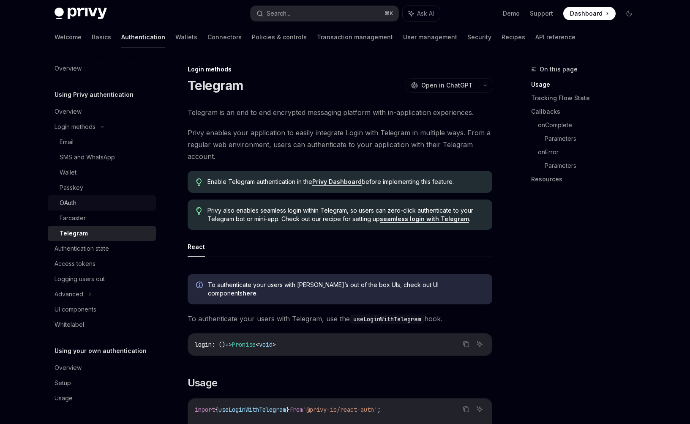
click at [92, 203] on div "OAuth" at bounding box center [105, 203] width 91 height 10
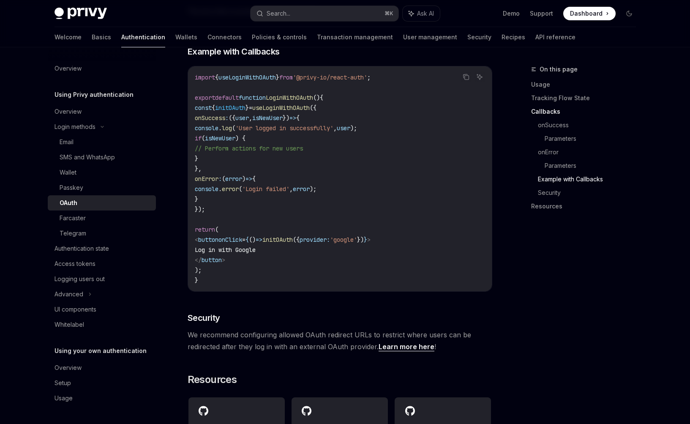
scroll to position [1718, 0]
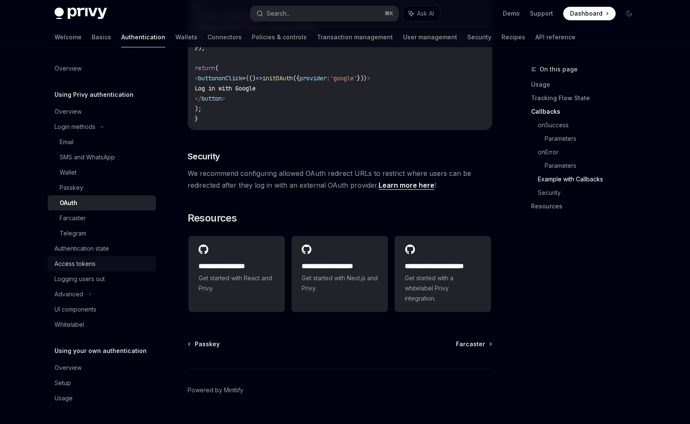
click at [88, 258] on link "Access tokens" at bounding box center [102, 263] width 108 height 15
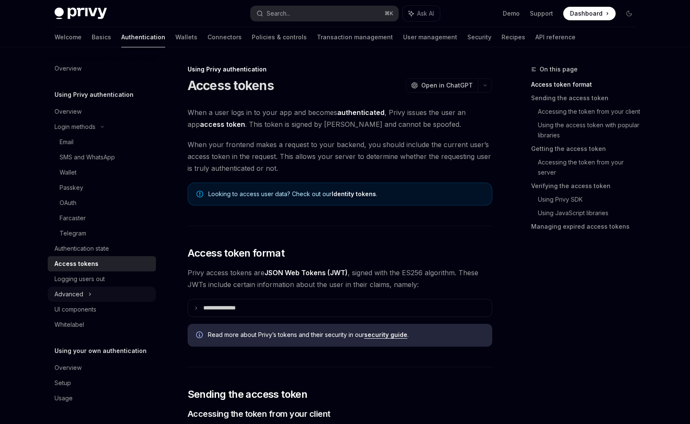
click at [93, 292] on div "Advanced" at bounding box center [102, 293] width 108 height 15
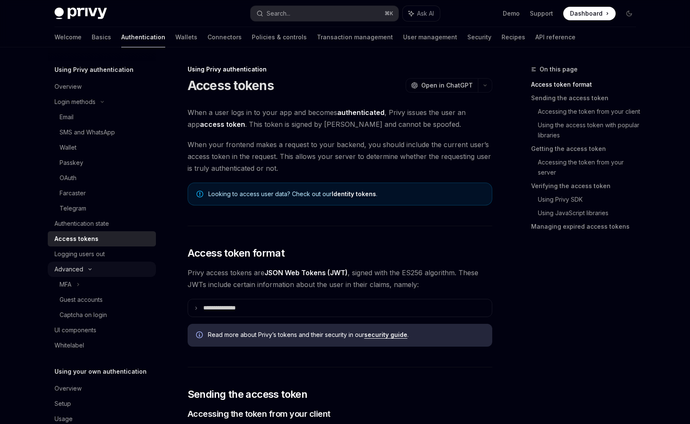
scroll to position [27, 0]
click at [114, 282] on div "MFA" at bounding box center [102, 281] width 108 height 15
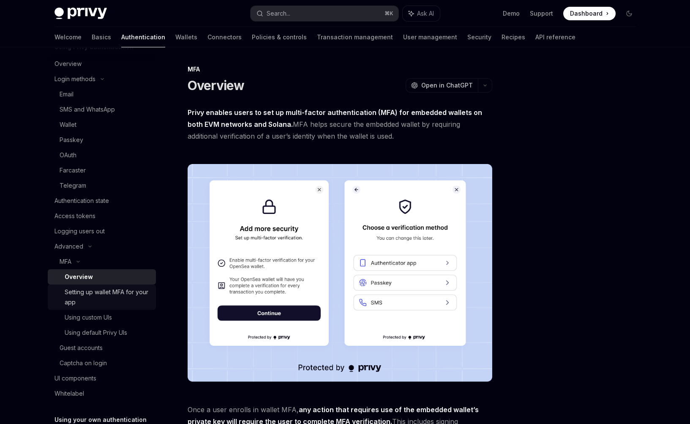
scroll to position [48, 0]
click at [129, 315] on div "Using custom UIs" at bounding box center [108, 317] width 86 height 10
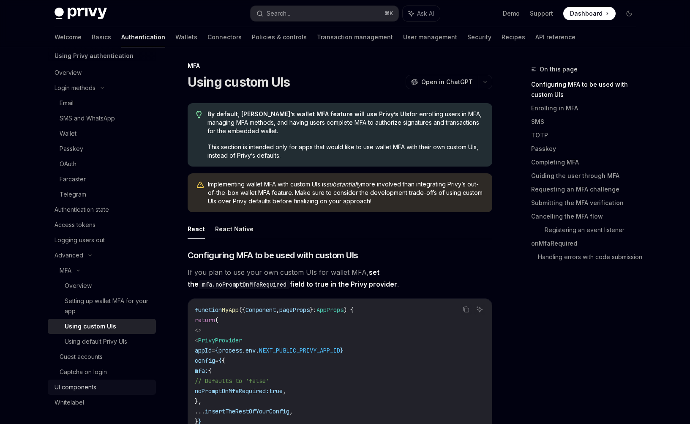
scroll to position [1, 0]
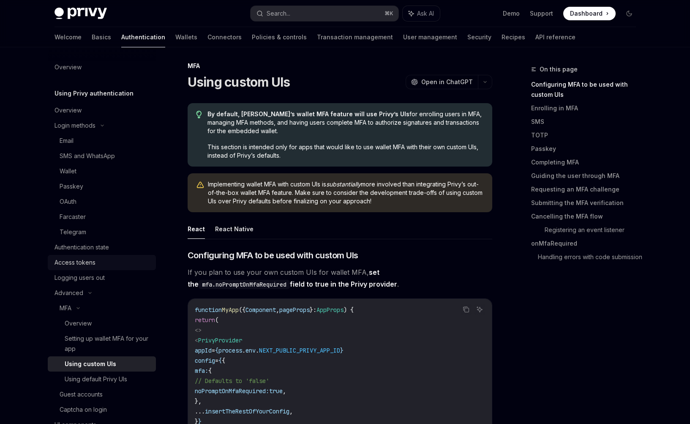
click at [114, 264] on div "Access tokens" at bounding box center [102, 262] width 96 height 10
type textarea "*"
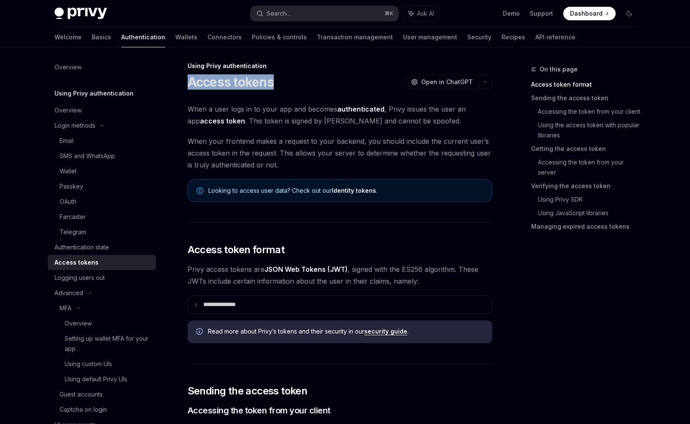
drag, startPoint x: 189, startPoint y: 84, endPoint x: 297, endPoint y: 84, distance: 108.1
click at [297, 84] on div "Access tokens OpenAI Open in ChatGPT" at bounding box center [339, 81] width 304 height 15
copy h1 "Access tokens"
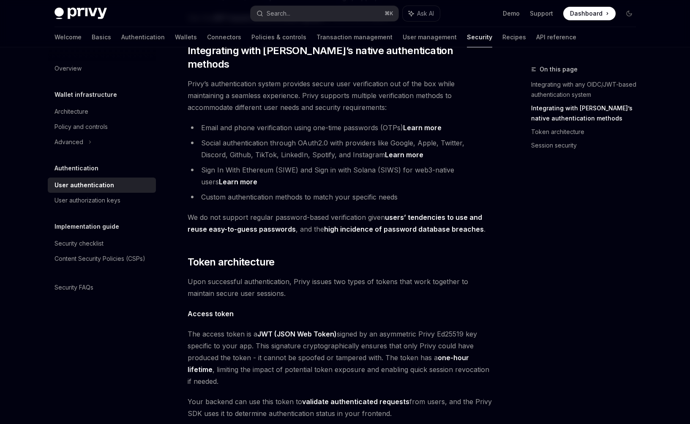
click at [556, 107] on link "Integrating with [PERSON_NAME]’s native authentication methods" at bounding box center [586, 113] width 111 height 24
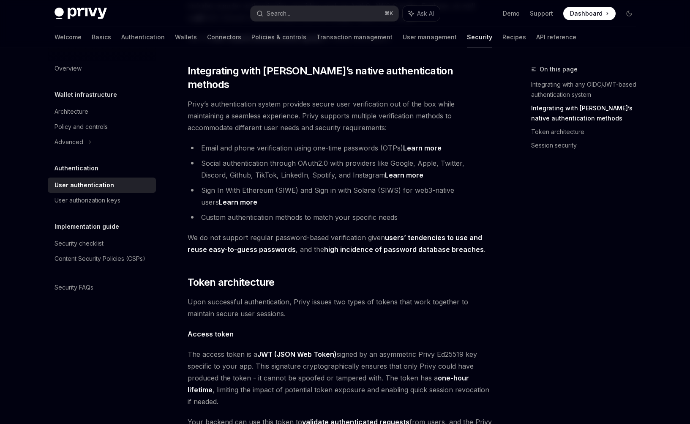
click at [557, 113] on link "Integrating with [PERSON_NAME]’s native authentication methods" at bounding box center [586, 113] width 111 height 24
click at [557, 113] on link "Integrating with Privy’s native authentication methods" at bounding box center [586, 113] width 111 height 24
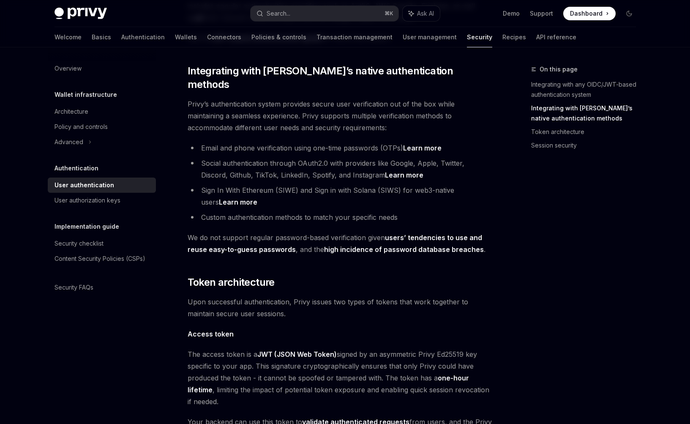
click at [557, 113] on link "Integrating with Privy’s native authentication methods" at bounding box center [586, 113] width 111 height 24
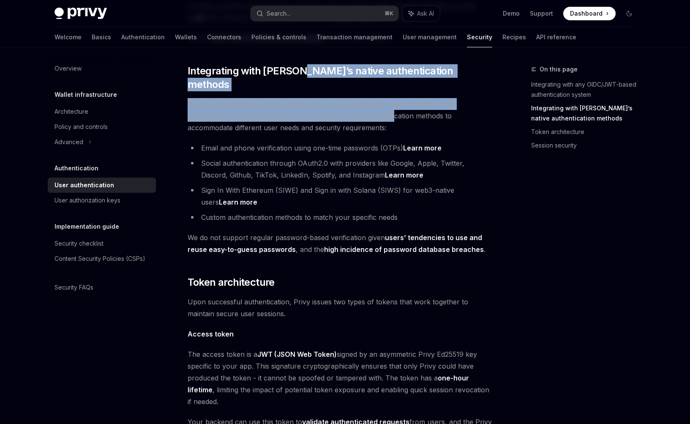
drag, startPoint x: 293, startPoint y: 67, endPoint x: 356, endPoint y: 101, distance: 70.7
click at [356, 101] on div "Privy’s embedded wallets are fully compatible with any authentication provider …" at bounding box center [339, 297] width 304 height 840
click at [356, 101] on span "Privy’s authentication system provides secure user verification out of the box …" at bounding box center [339, 115] width 304 height 35
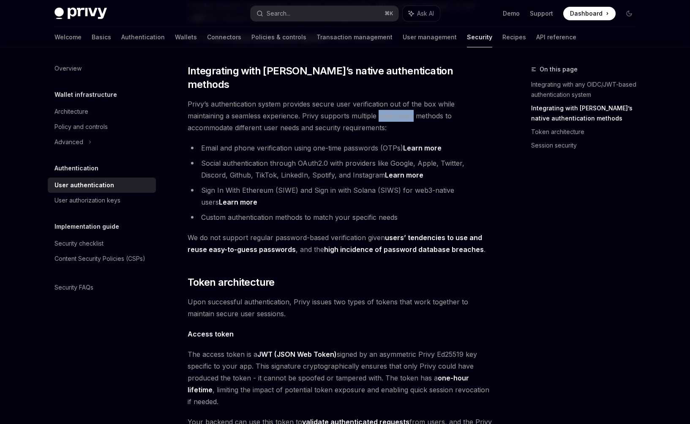
click at [356, 101] on span "Privy’s authentication system provides secure user verification out of the box …" at bounding box center [339, 115] width 304 height 35
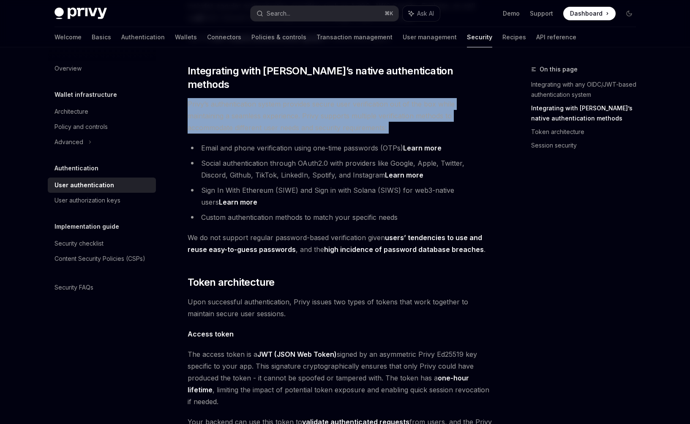
click at [356, 101] on span "Privy’s authentication system provides secure user verification out of the box …" at bounding box center [339, 115] width 304 height 35
click at [326, 105] on span "Privy’s authentication system provides secure user verification out of the box …" at bounding box center [339, 115] width 304 height 35
click at [343, 105] on span "Privy’s authentication system provides secure user verification out of the box …" at bounding box center [339, 115] width 304 height 35
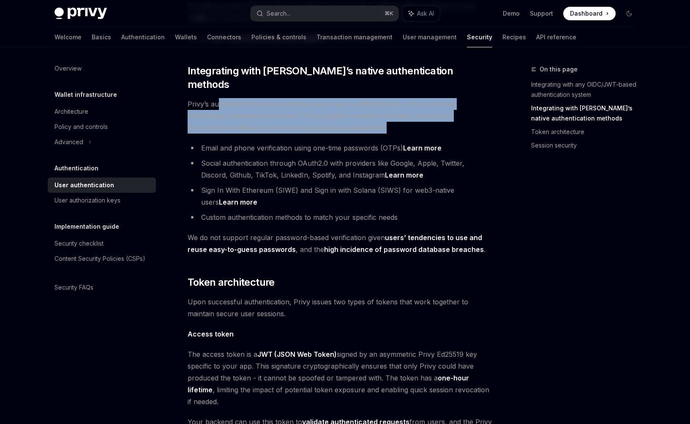
drag, startPoint x: 343, startPoint y: 111, endPoint x: 219, endPoint y: 92, distance: 125.7
click at [219, 98] on span "Privy’s authentication system provides secure user verification out of the box …" at bounding box center [339, 115] width 304 height 35
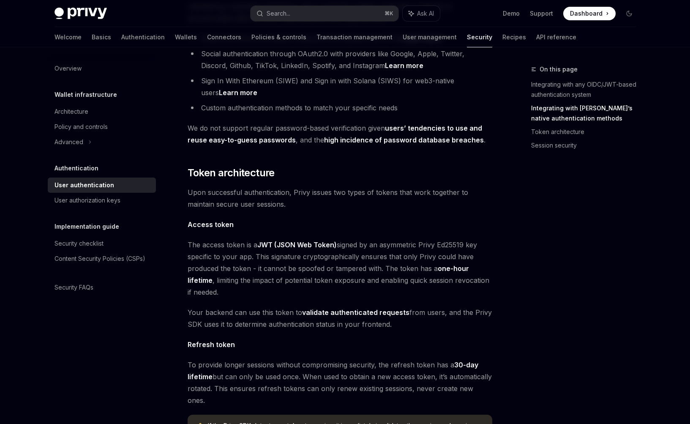
scroll to position [375, 0]
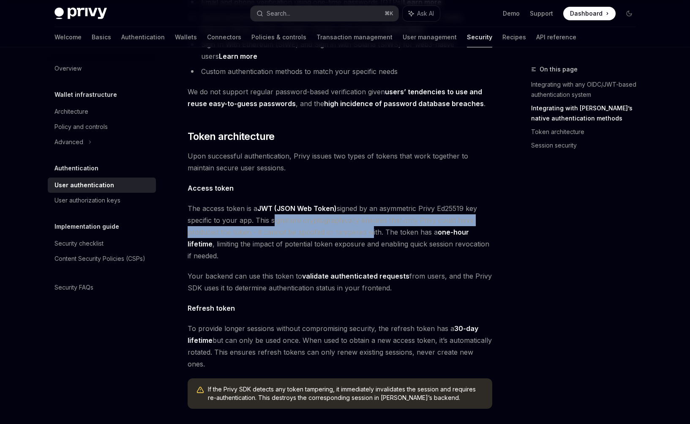
drag, startPoint x: 272, startPoint y: 202, endPoint x: 367, endPoint y: 221, distance: 96.9
click at [367, 221] on span "The access token is a JWT (JSON Web Token) signed by an asymmetric Privy Ed2551…" at bounding box center [339, 231] width 304 height 59
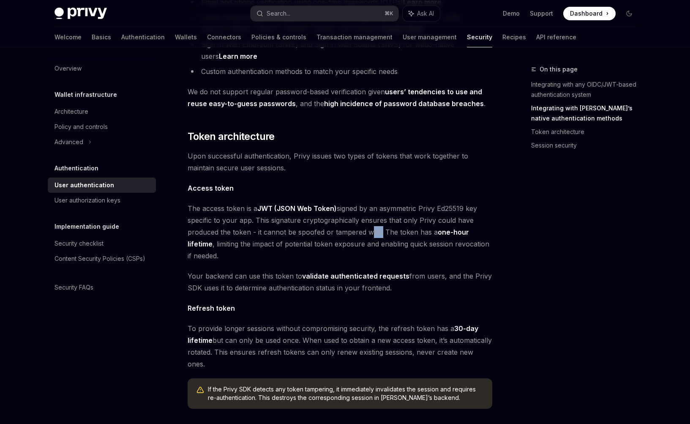
click at [367, 221] on span "The access token is a JWT (JSON Web Token) signed by an asymmetric Privy Ed2551…" at bounding box center [339, 231] width 304 height 59
click at [372, 221] on span "The access token is a JWT (JSON Web Token) signed by an asymmetric Privy Ed2551…" at bounding box center [339, 231] width 304 height 59
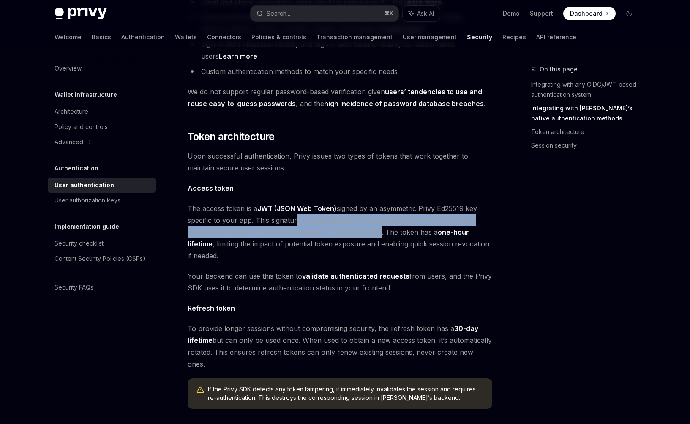
drag, startPoint x: 376, startPoint y: 221, endPoint x: 292, endPoint y: 209, distance: 84.8
click at [292, 209] on span "The access token is a JWT (JSON Web Token) signed by an asymmetric Privy Ed2551…" at bounding box center [339, 231] width 304 height 59
drag, startPoint x: 289, startPoint y: 209, endPoint x: 353, endPoint y: 221, distance: 65.2
click at [353, 221] on span "The access token is a JWT (JSON Web Token) signed by an asymmetric Privy Ed2551…" at bounding box center [339, 231] width 304 height 59
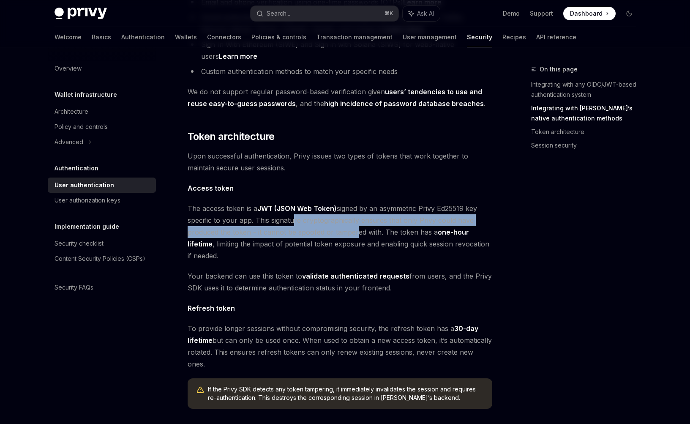
click at [353, 221] on span "The access token is a JWT (JSON Web Token) signed by an asymmetric Privy Ed2551…" at bounding box center [339, 231] width 304 height 59
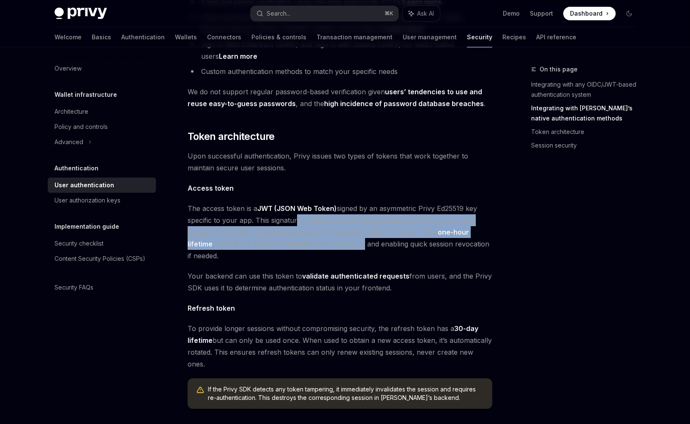
drag, startPoint x: 293, startPoint y: 208, endPoint x: 361, endPoint y: 228, distance: 71.4
click at [361, 228] on span "The access token is a JWT (JSON Web Token) signed by an asymmetric Privy Ed2551…" at bounding box center [339, 231] width 304 height 59
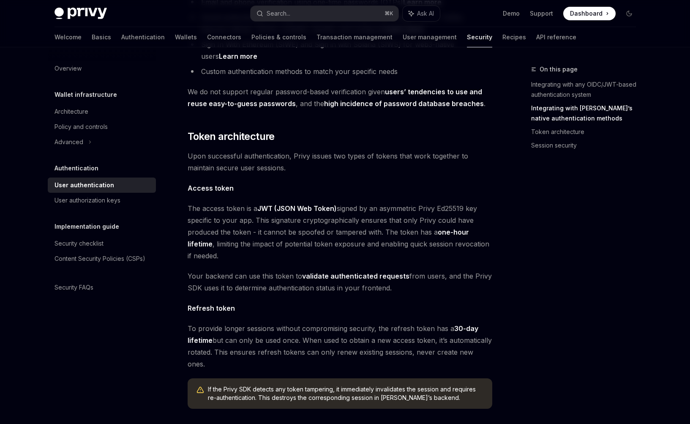
click at [361, 228] on span "The access token is a JWT (JSON Web Token) signed by an asymmetric Privy Ed2551…" at bounding box center [339, 231] width 304 height 59
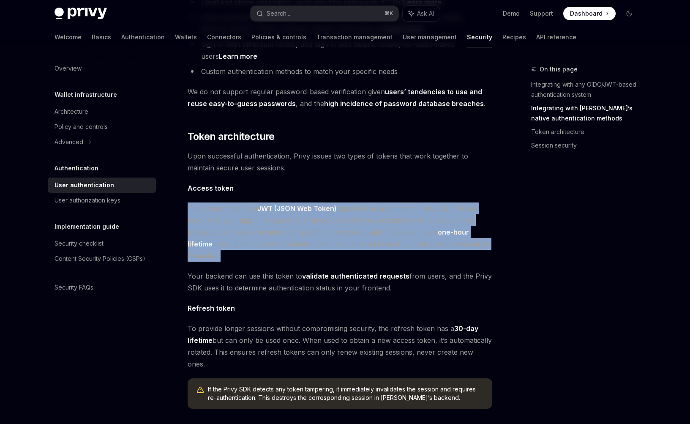
click at [361, 228] on span "The access token is a JWT (JSON Web Token) signed by an asymmetric Privy Ed2551…" at bounding box center [339, 231] width 304 height 59
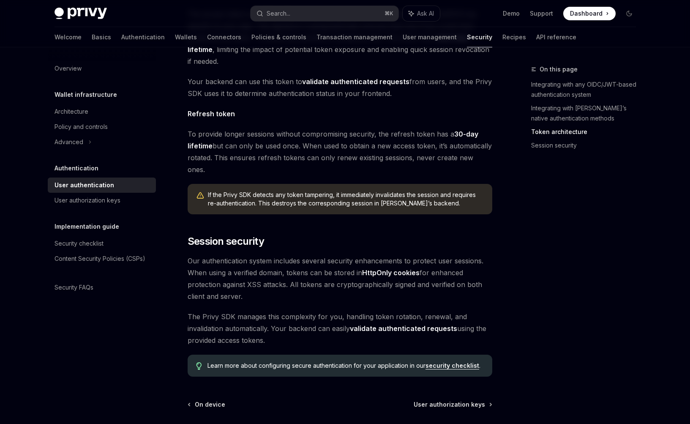
scroll to position [622, 0]
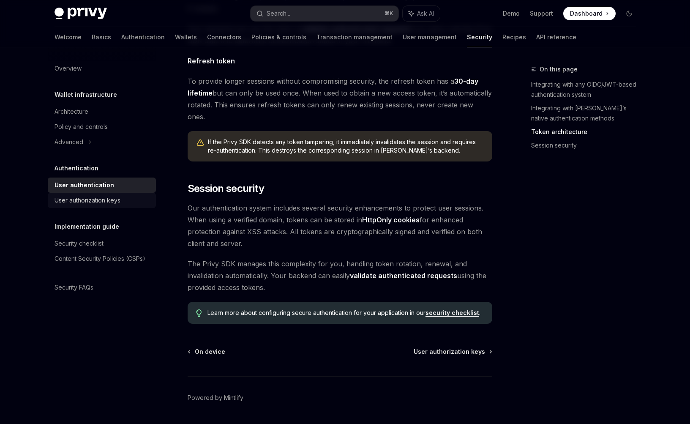
click at [119, 201] on div "User authorization keys" at bounding box center [87, 200] width 66 height 10
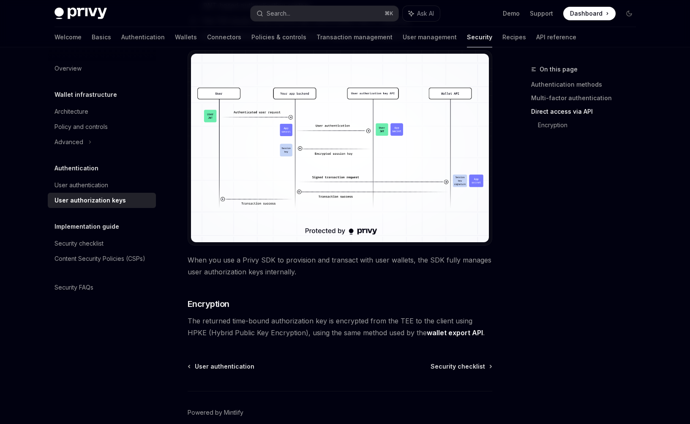
scroll to position [687, 0]
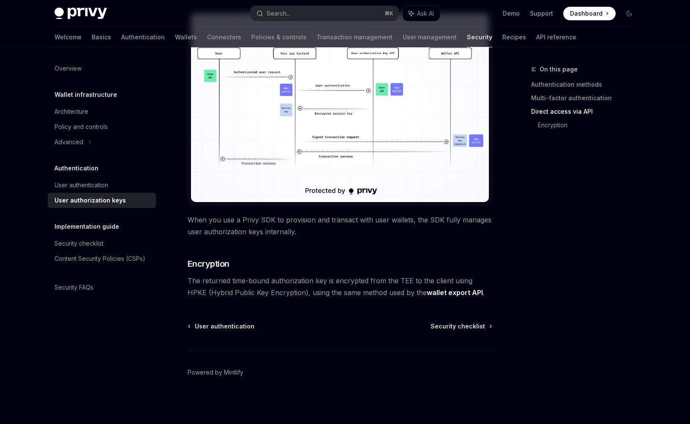
click at [104, 100] on h5 "Implementation guide" at bounding box center [85, 95] width 62 height 10
click at [104, 236] on link "Security checklist" at bounding box center [102, 243] width 108 height 15
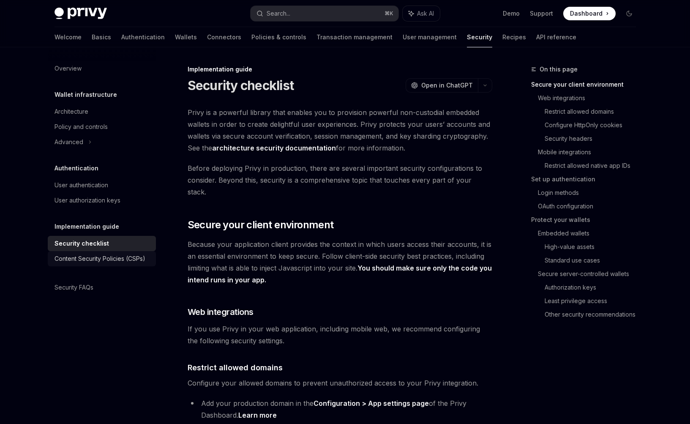
click at [114, 258] on div "Content Security Policies (CSPs)" at bounding box center [99, 258] width 91 height 10
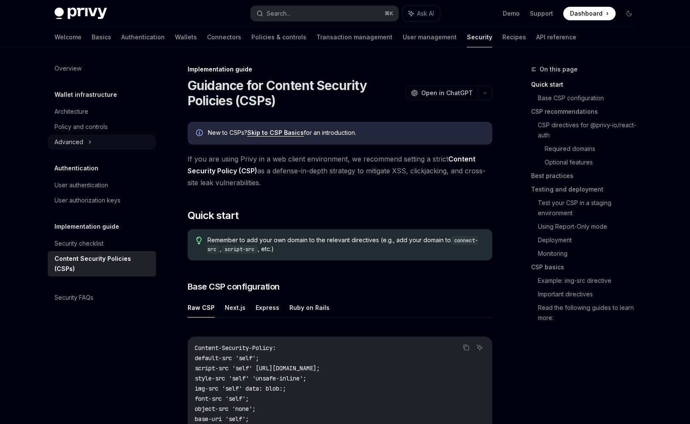
click at [96, 141] on div "Advanced" at bounding box center [102, 141] width 108 height 15
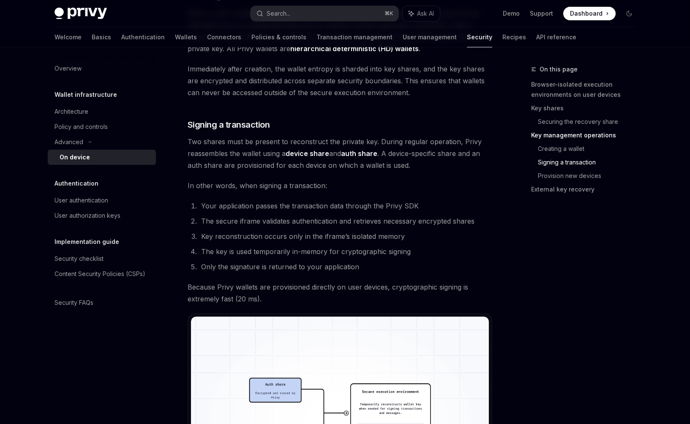
scroll to position [1418, 0]
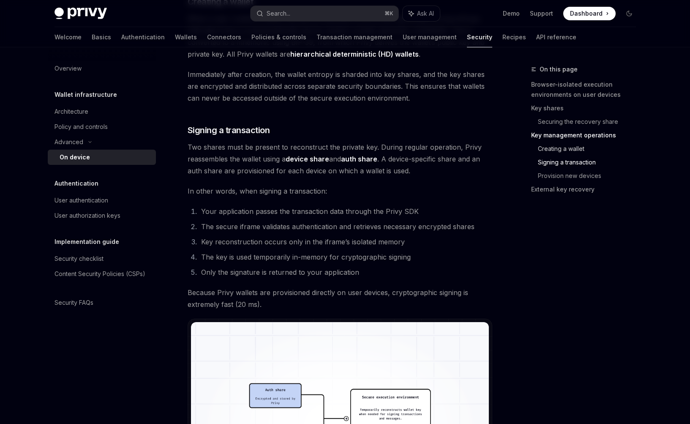
click at [559, 145] on link "Creating a wallet" at bounding box center [590, 149] width 105 height 14
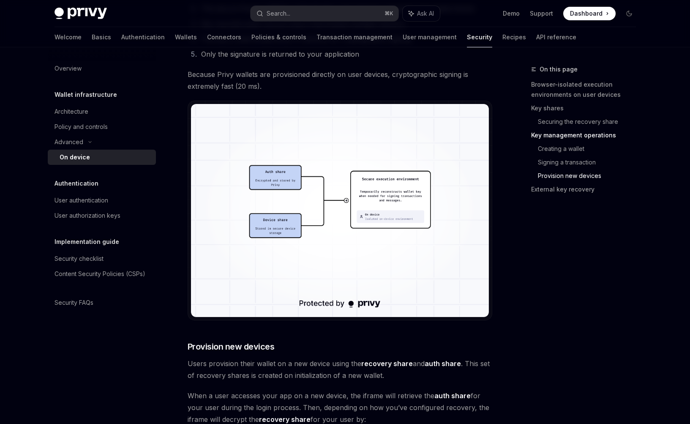
scroll to position [1713, 0]
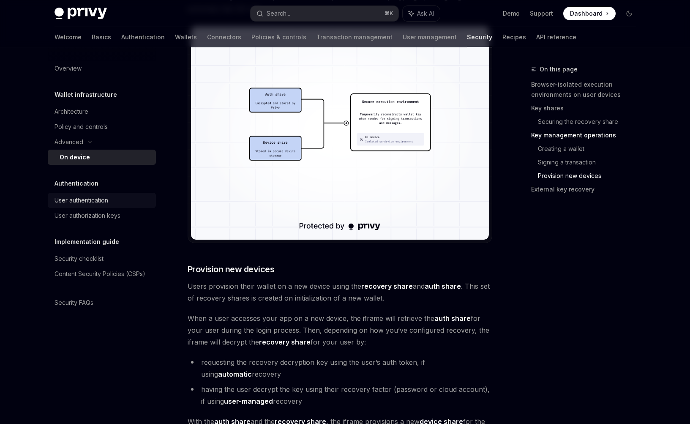
click at [106, 196] on div "User authentication" at bounding box center [81, 200] width 54 height 10
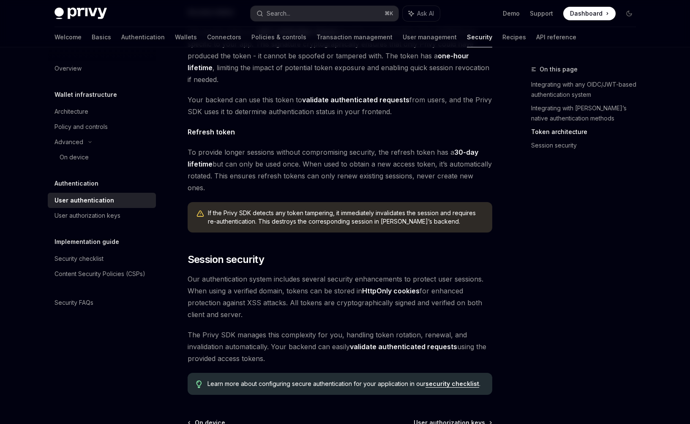
scroll to position [594, 0]
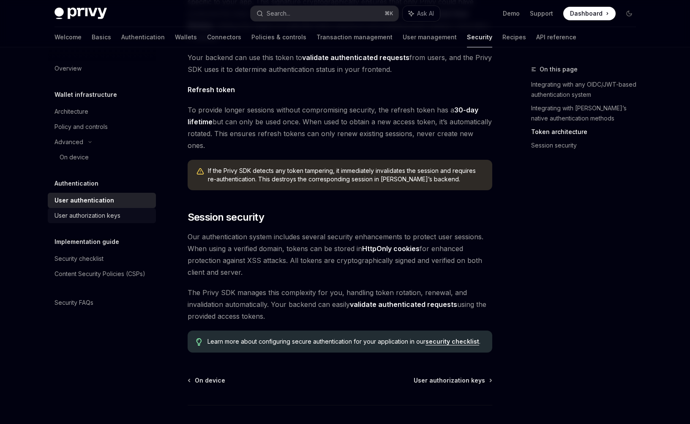
click at [114, 220] on link "User authorization keys" at bounding box center [102, 215] width 108 height 15
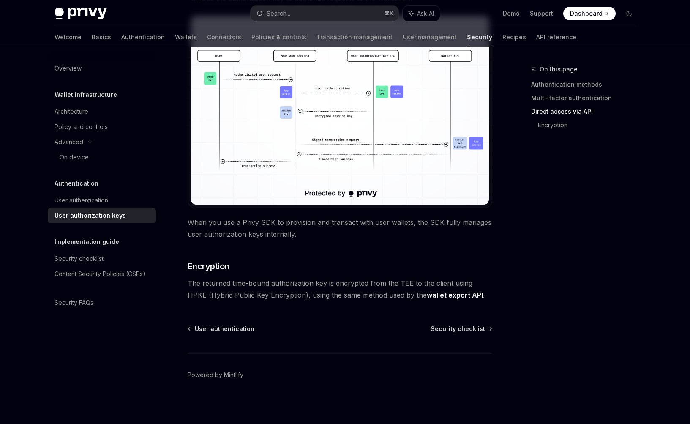
scroll to position [687, 0]
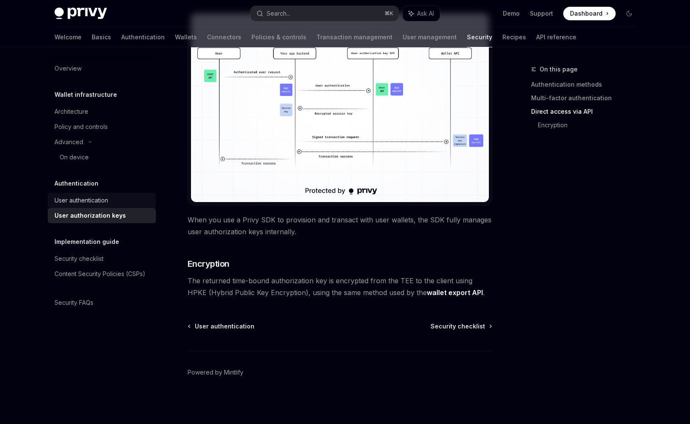
click at [78, 199] on div "User authentication" at bounding box center [81, 200] width 54 height 10
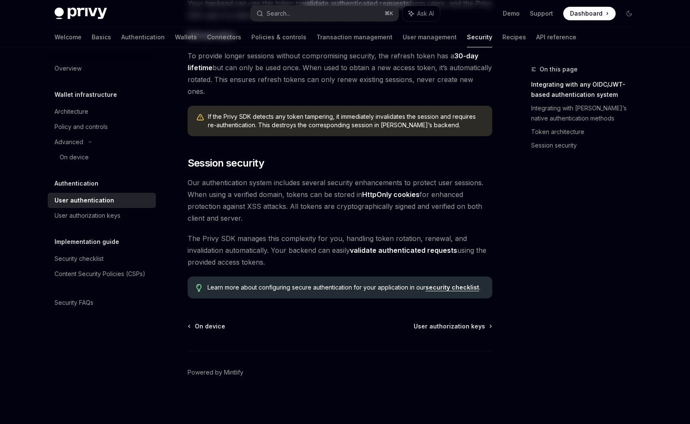
type textarea "*"
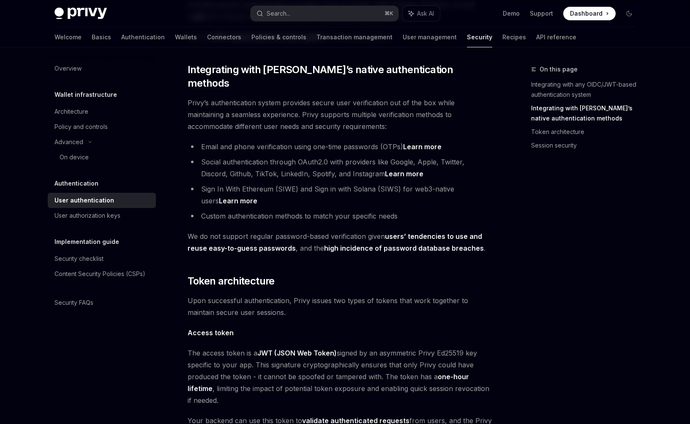
scroll to position [622, 0]
